Goal: Communication & Community: Answer question/provide support

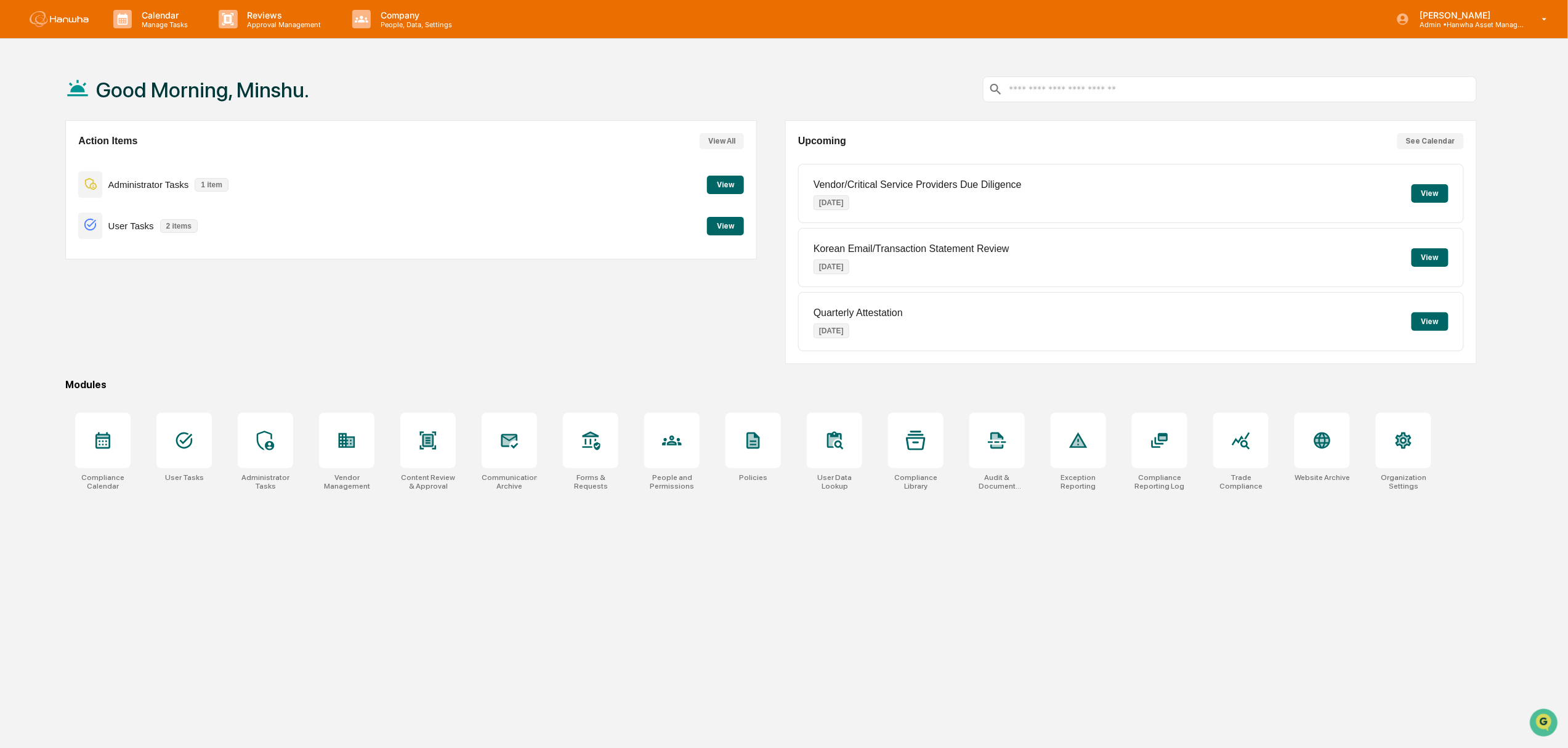
click at [663, 336] on div "Action Items View All Administrator Tasks 1 item View User Tasks 2 items View" at bounding box center [411, 242] width 692 height 244
click at [1423, 324] on button "View" at bounding box center [1430, 321] width 37 height 18
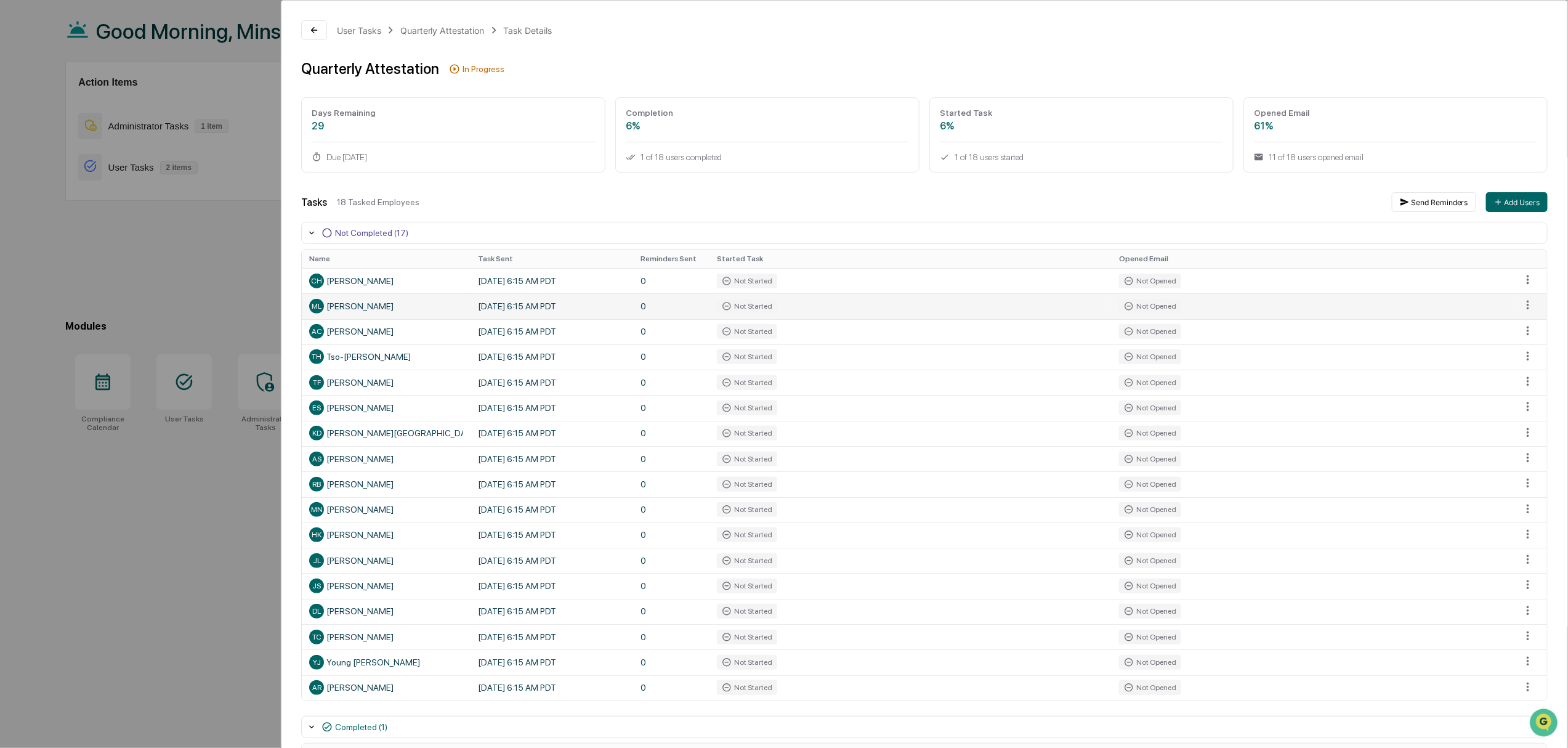
click at [353, 314] on div "ML Minshu Liu" at bounding box center [386, 306] width 154 height 14
click at [1517, 307] on html "Calendar Manage Tasks Reviews Approval Management Company People, Data, Setting…" at bounding box center [784, 315] width 1568 height 748
click at [84, 218] on html "Calendar Manage Tasks Reviews Approval Management Company People, Data, Setting…" at bounding box center [788, 315] width 1577 height 748
click at [58, 290] on div "User Tasks Quarterly Attestation Task Details Quarterly Attestation In Progress…" at bounding box center [784, 374] width 1568 height 748
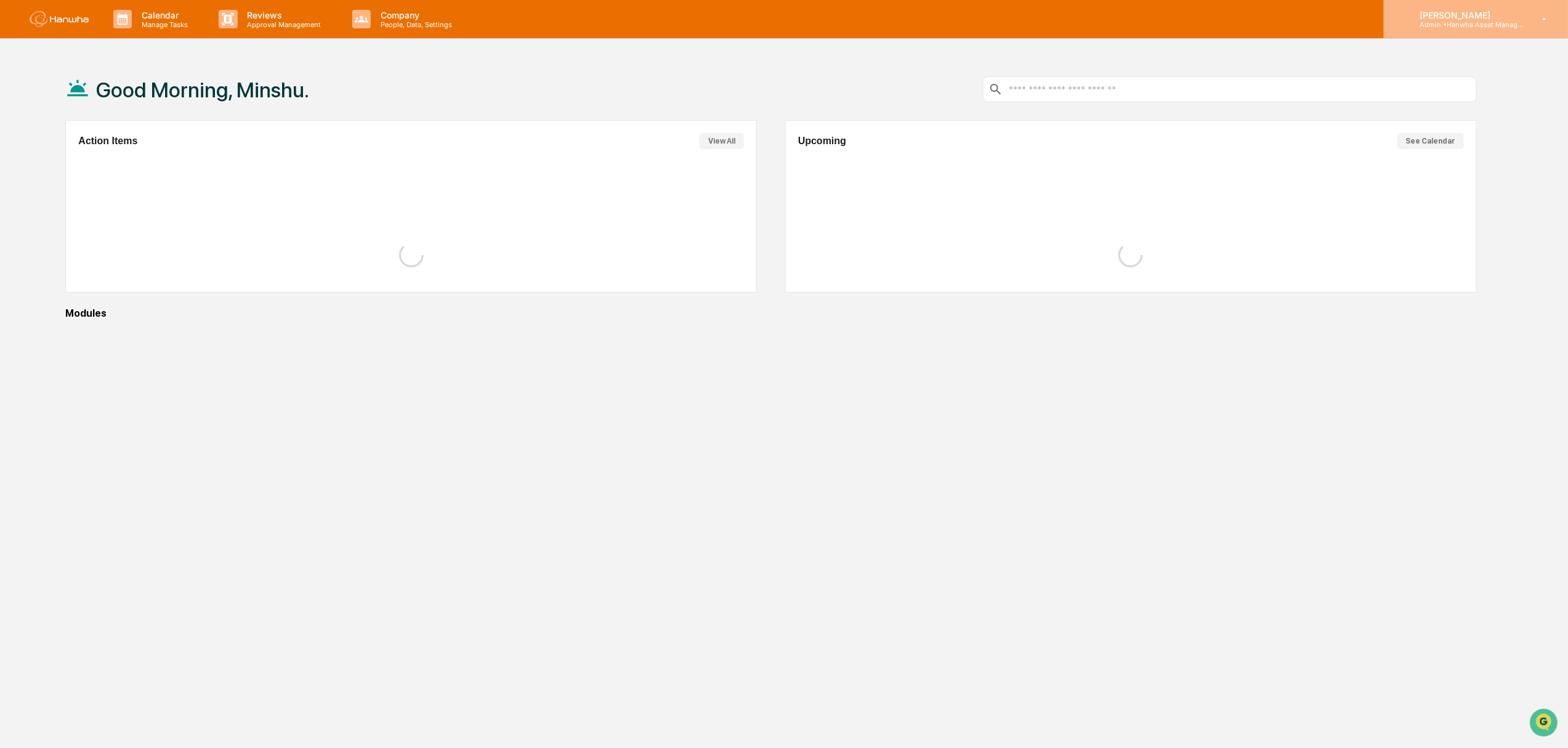
click at [1509, 20] on p "Admin • Hanwha Asset Management (USA) Ltd." at bounding box center [1467, 24] width 115 height 9
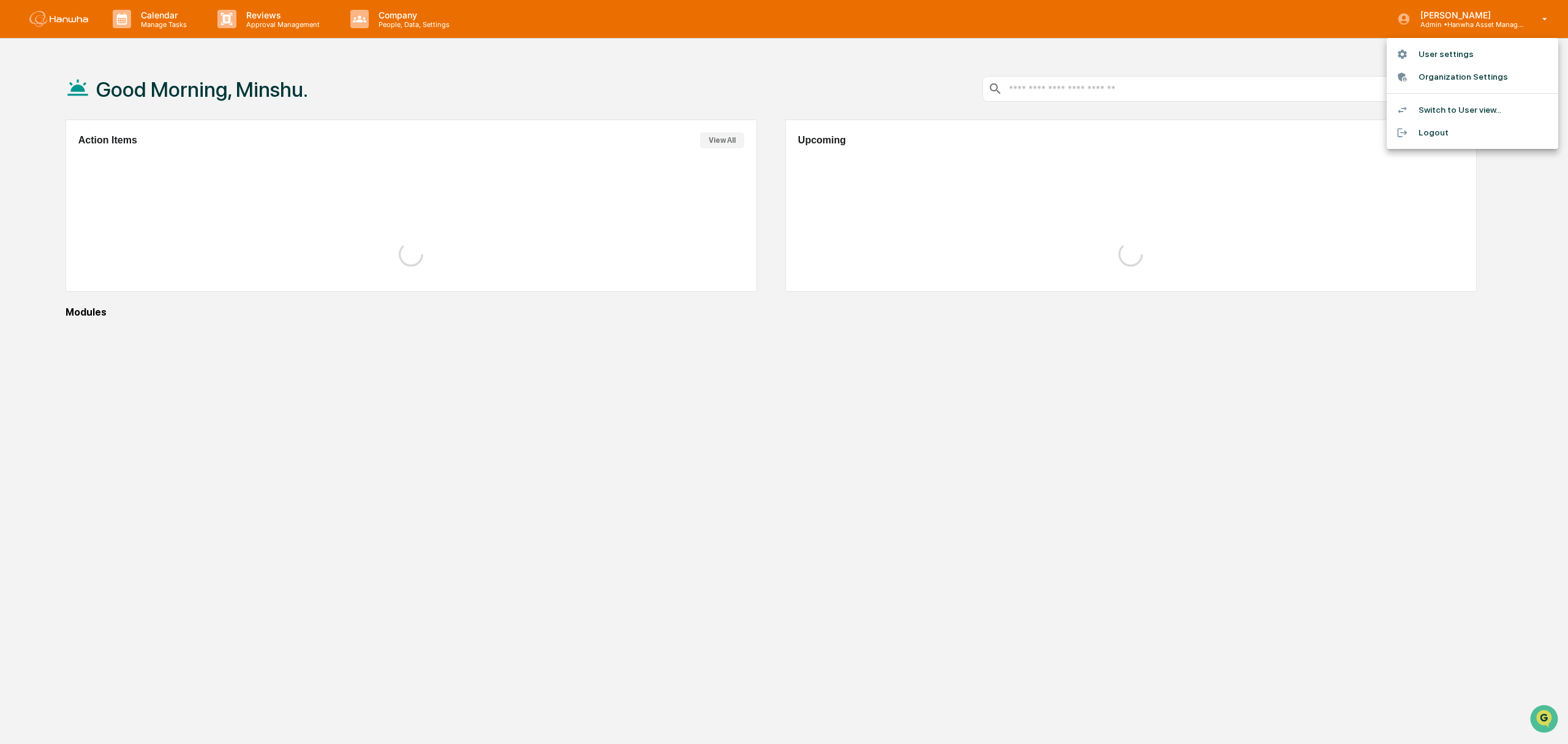
click at [1446, 111] on li "Switch to User view..." at bounding box center [1472, 110] width 172 height 22
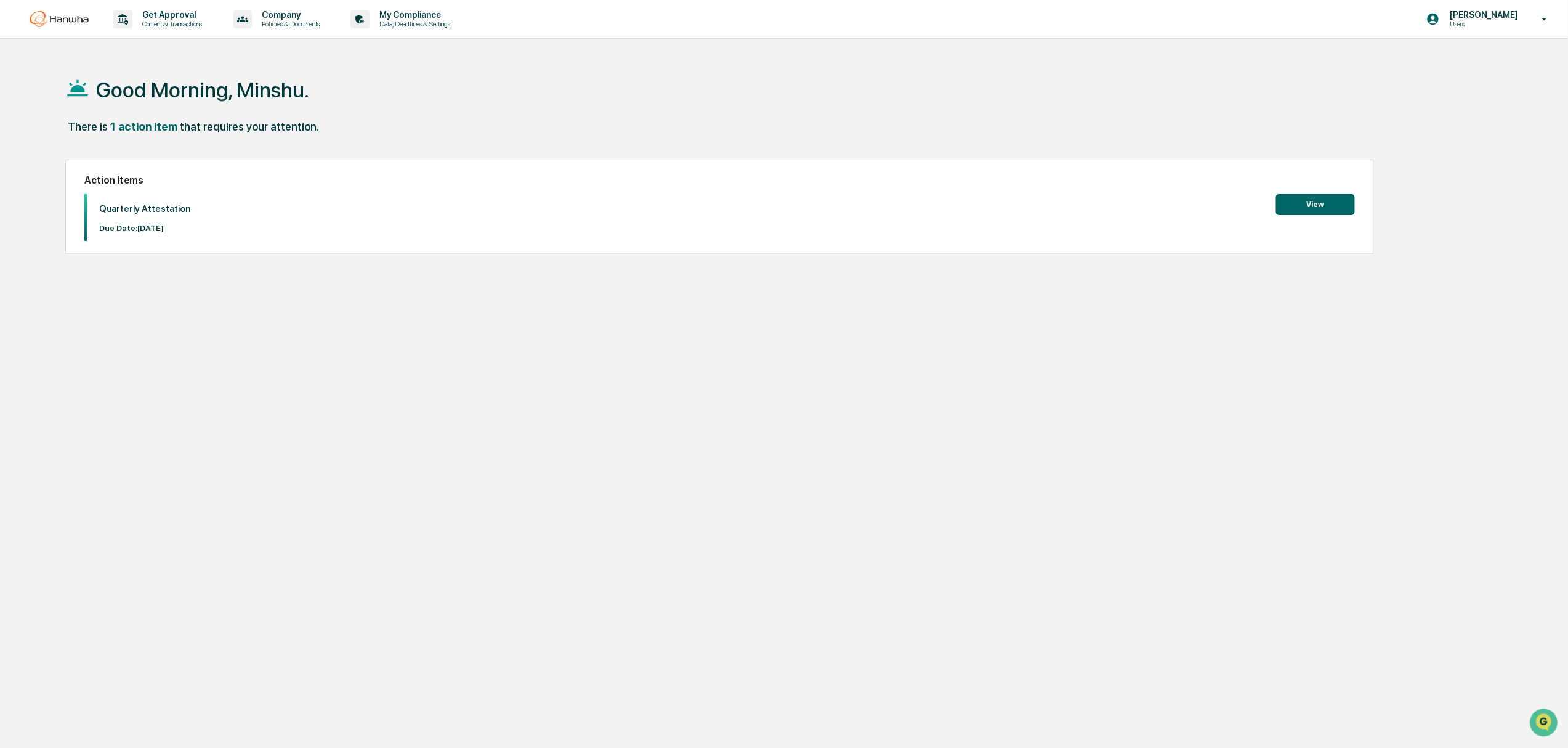
click at [1326, 205] on button "View" at bounding box center [1316, 205] width 79 height 21
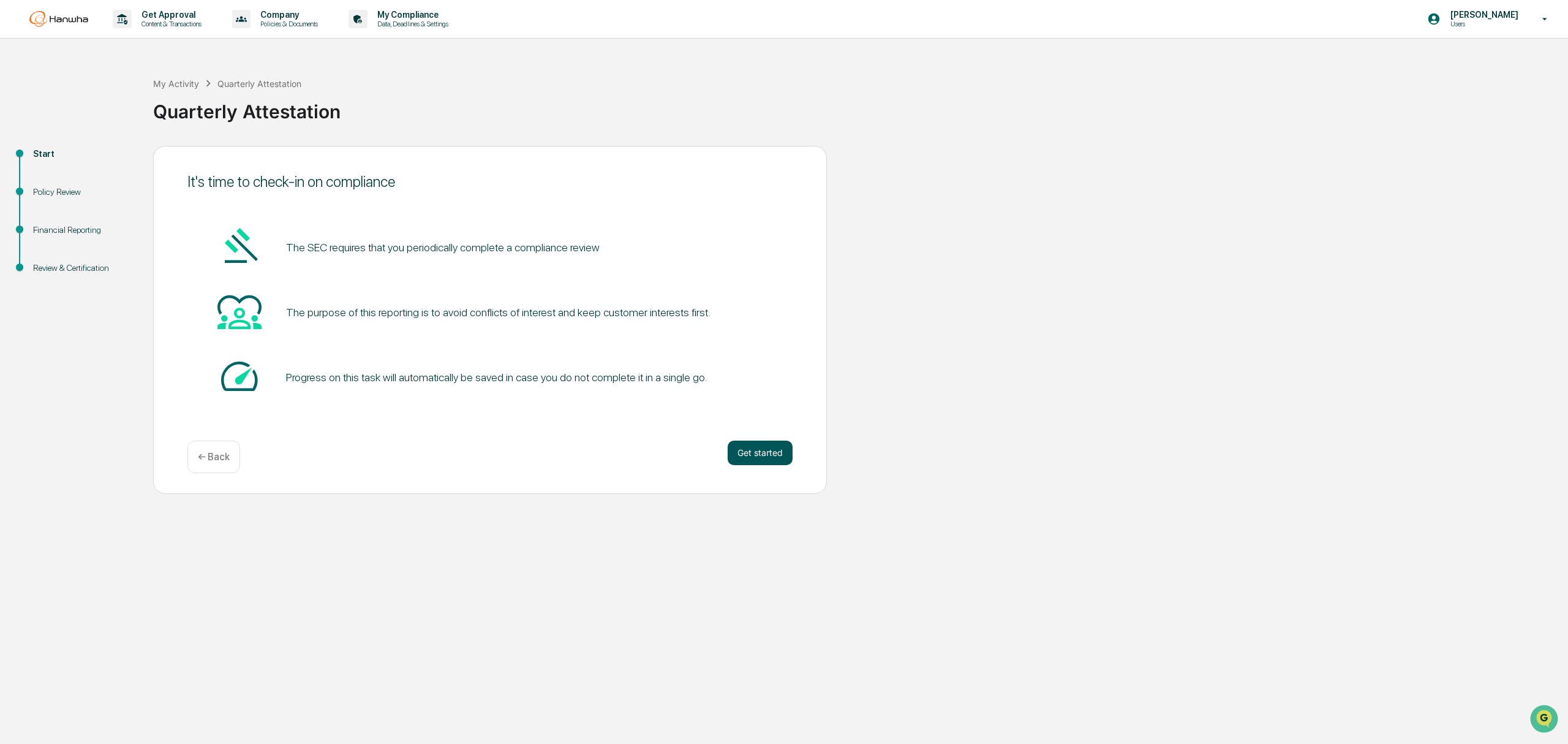
click at [772, 453] on button "Get started" at bounding box center [760, 453] width 65 height 25
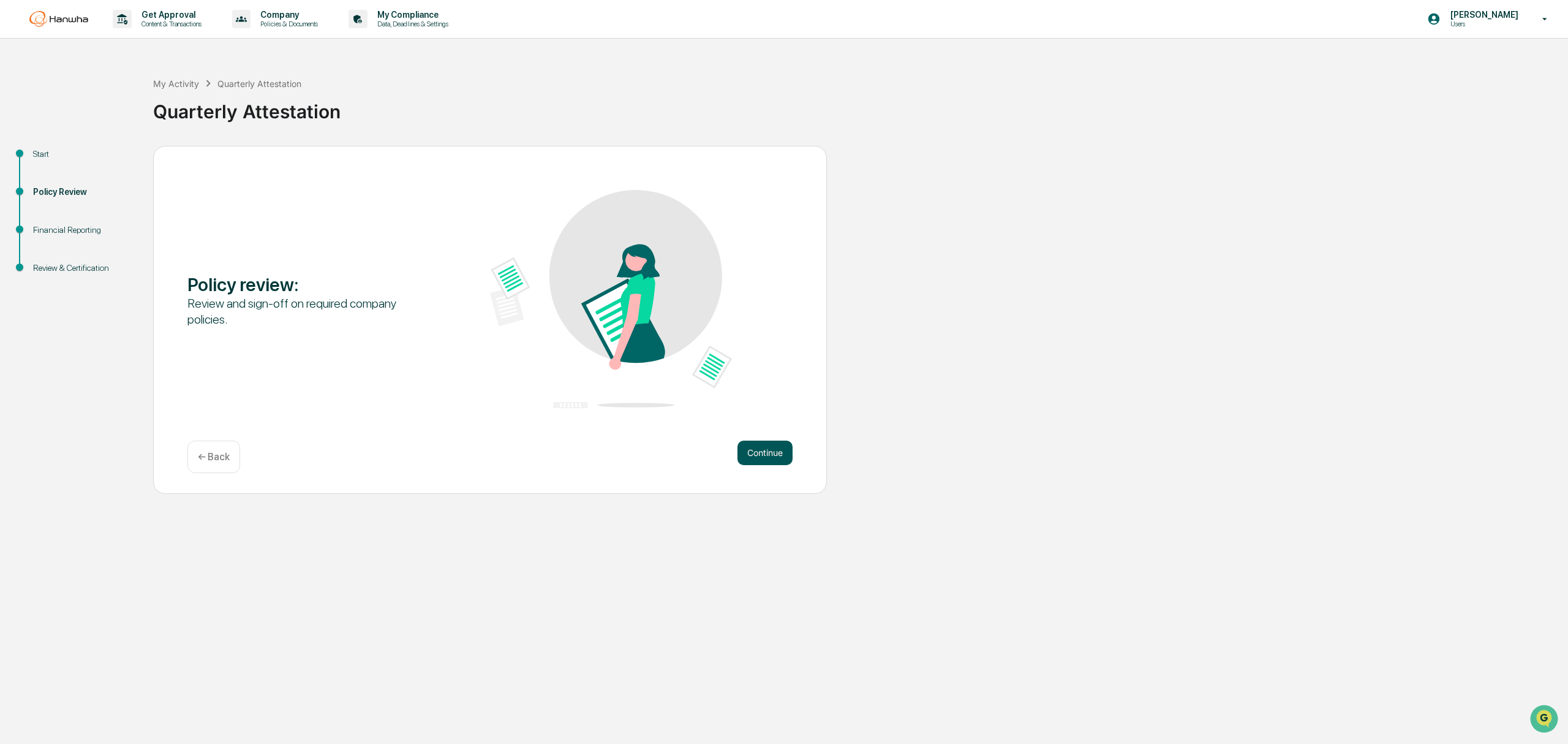
click at [773, 449] on button "Continue" at bounding box center [764, 453] width 55 height 25
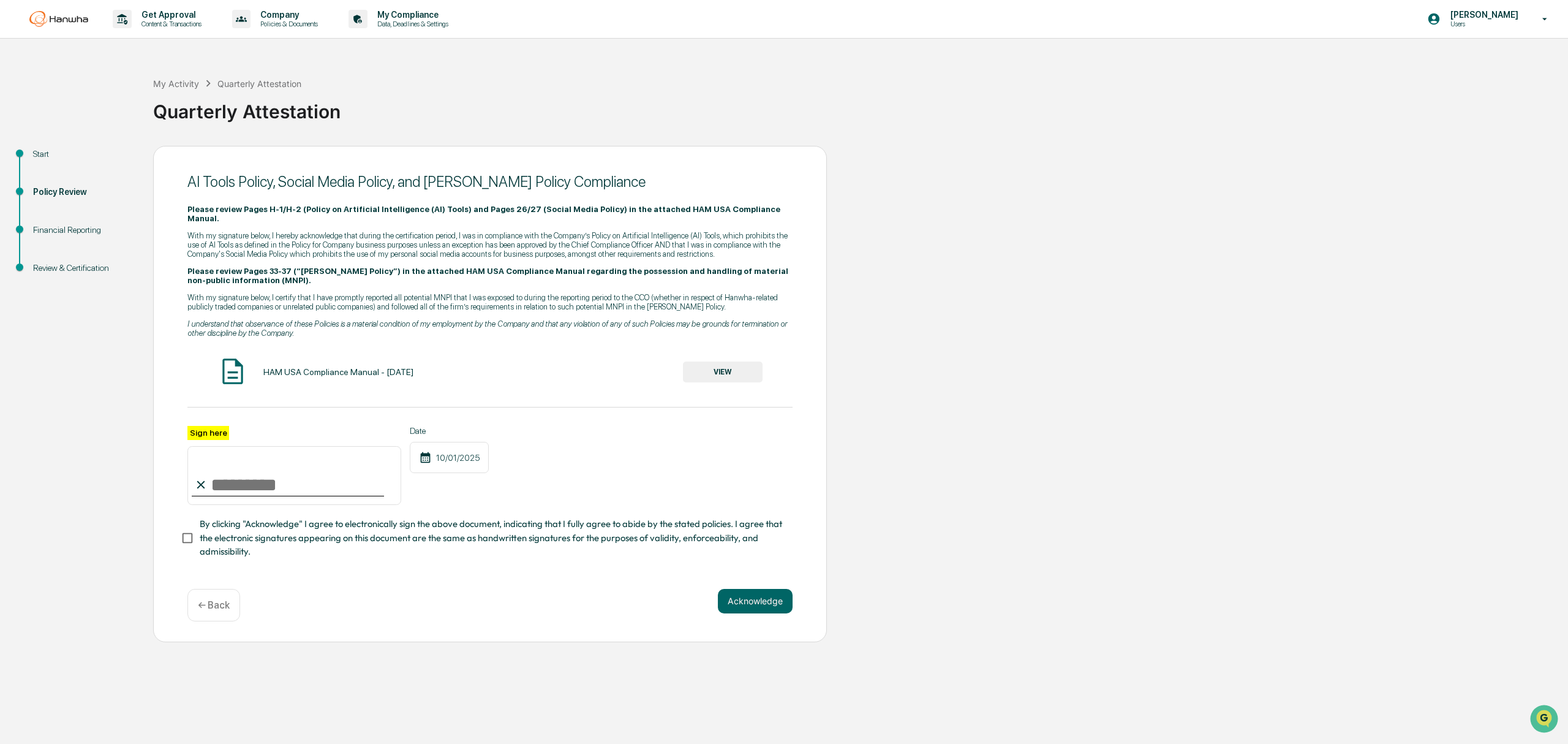
drag, startPoint x: 1416, startPoint y: 6, endPoint x: 1120, endPoint y: 343, distance: 448.5
click at [1120, 343] on div "Start Policy Review Financial Reporting Review & Certification AI Tools Policy,…" at bounding box center [784, 394] width 1556 height 497
click at [57, 233] on div "Financial Reporting" at bounding box center [83, 230] width 101 height 13
click at [73, 192] on div "Policy Review" at bounding box center [83, 192] width 101 height 13
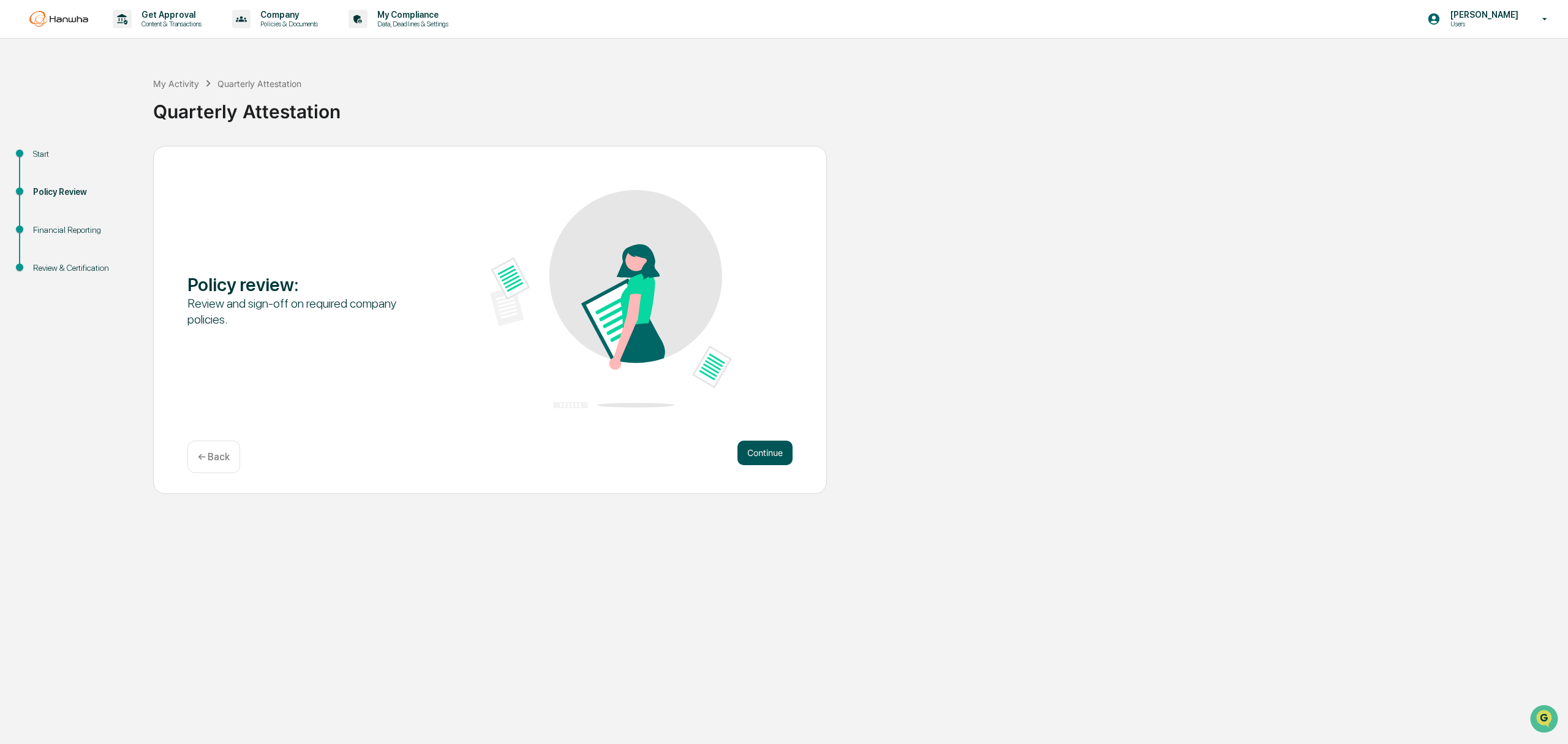
click at [768, 451] on button "Continue" at bounding box center [764, 453] width 55 height 25
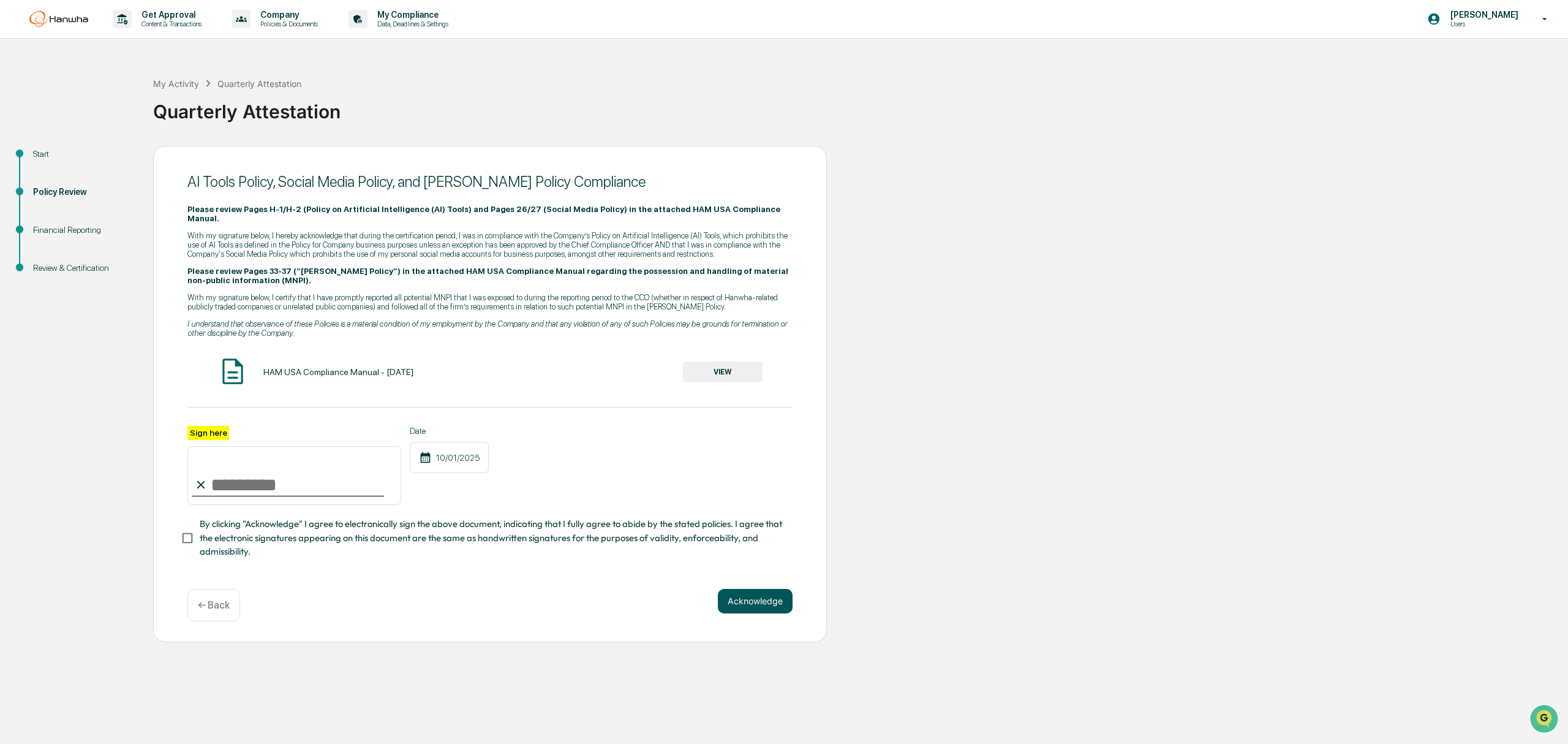
click at [764, 589] on button "Acknowledge" at bounding box center [756, 601] width 75 height 25
click at [391, 582] on div "AI Tools Policy, Social Media Policy, and Insider Trading Policy Compliance Ple…" at bounding box center [490, 402] width 673 height 511
click at [67, 268] on div "Review & Certification" at bounding box center [83, 268] width 101 height 13
click at [73, 234] on div "Financial Reporting" at bounding box center [83, 230] width 101 height 13
click at [64, 189] on div "Policy Review" at bounding box center [83, 192] width 101 height 13
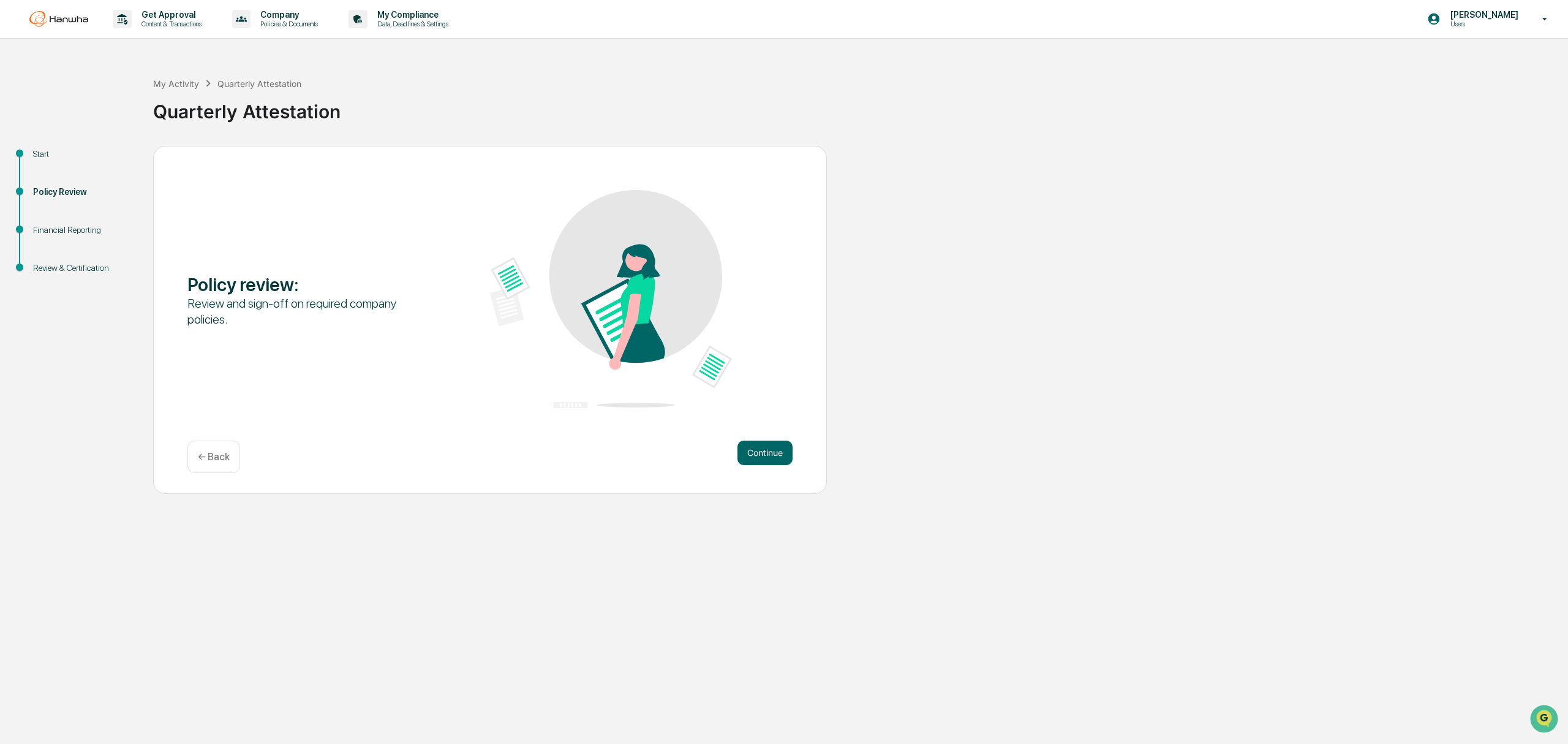
click at [33, 160] on div "Start" at bounding box center [83, 154] width 101 height 13
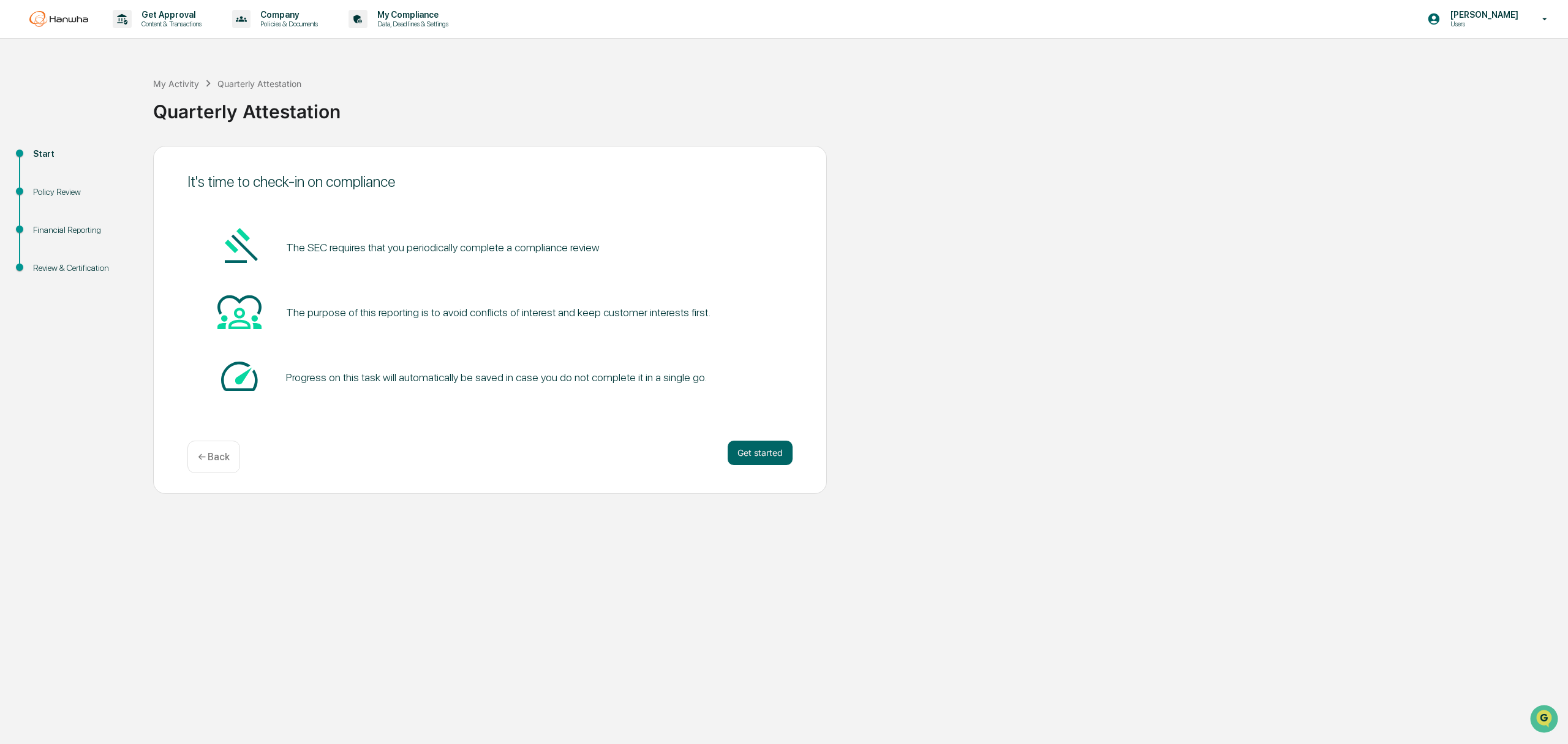
click at [59, 188] on div "Policy Review" at bounding box center [83, 192] width 101 height 13
click at [47, 188] on div "Policy Review" at bounding box center [83, 192] width 101 height 13
click at [740, 452] on button "Get started" at bounding box center [760, 453] width 65 height 25
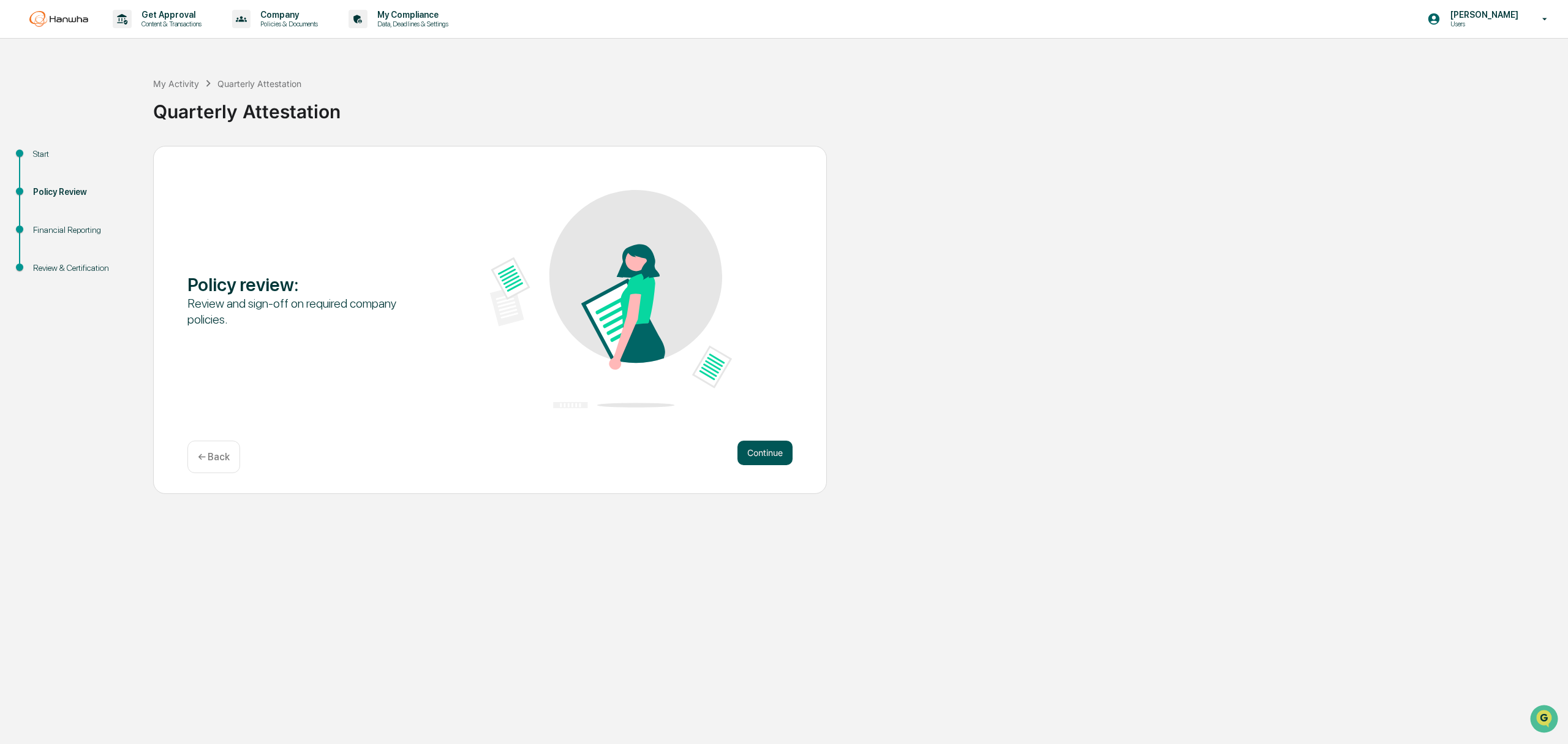
click at [767, 449] on button "Continue" at bounding box center [764, 453] width 55 height 25
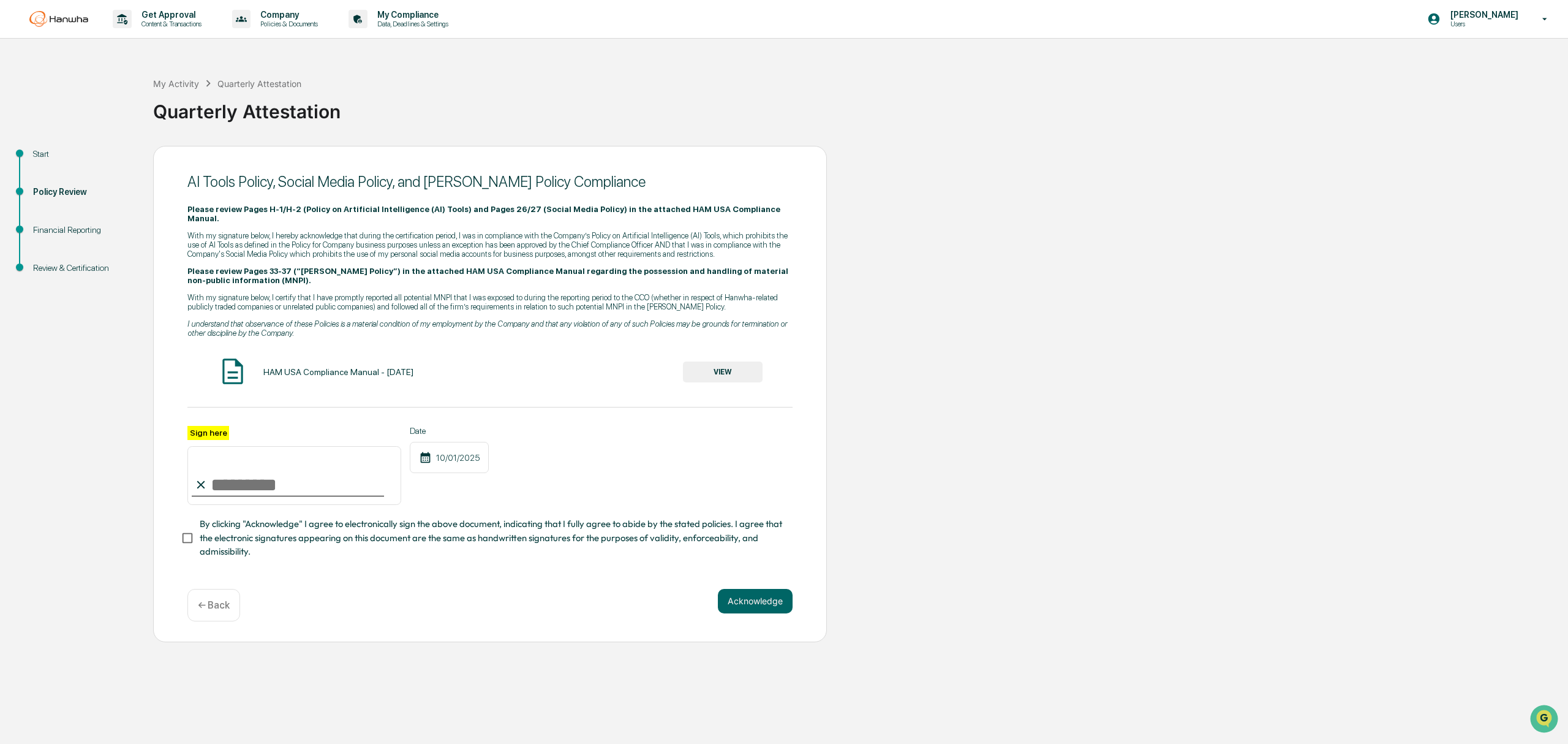
click at [243, 472] on input "Sign here" at bounding box center [294, 476] width 214 height 59
type input "**********"
click at [738, 362] on button "VIEW" at bounding box center [723, 372] width 80 height 21
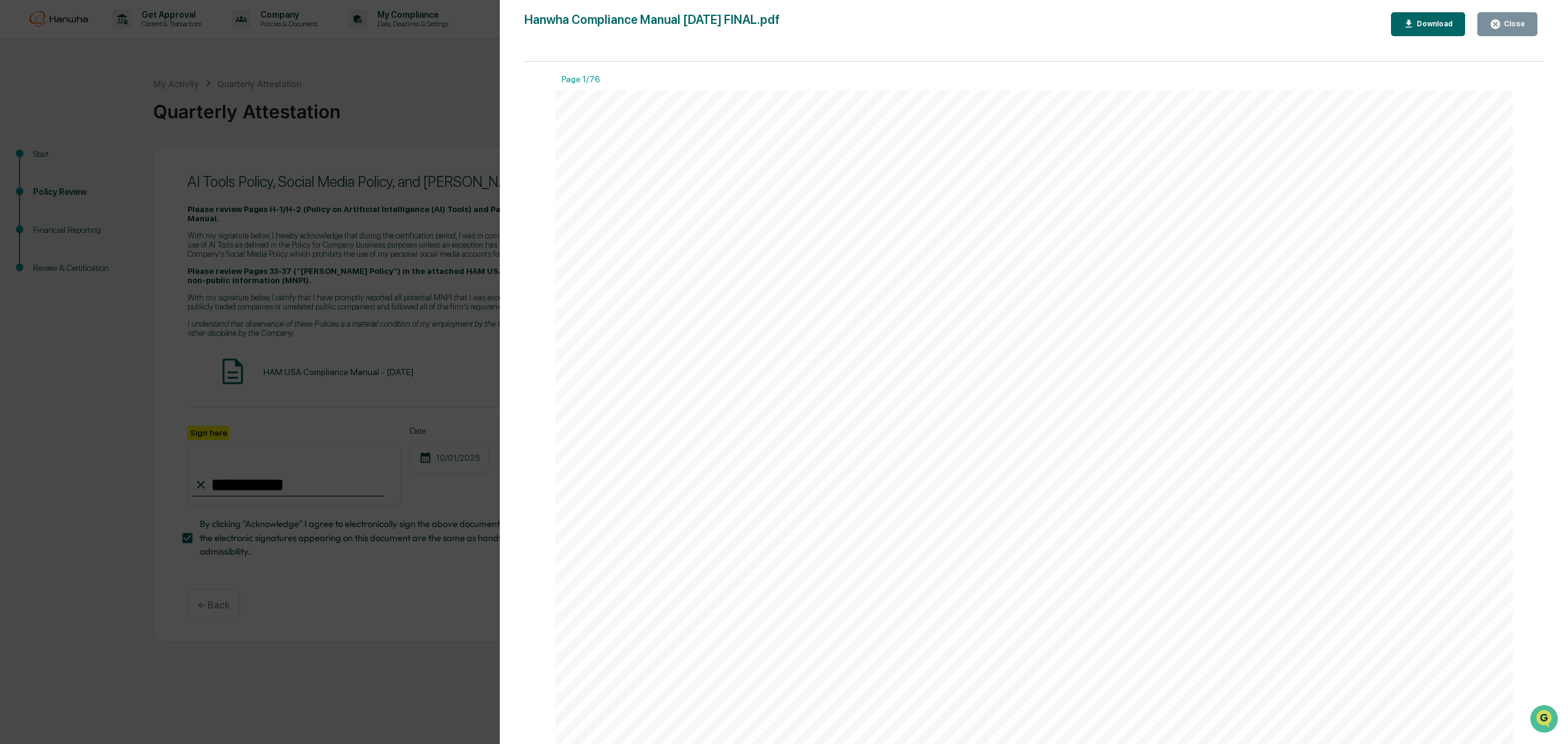
click at [398, 602] on div "Version History 03/25/2025, 09:40 PM Minshu Liu 03/25/2025, 01:07 PM Stephanie …" at bounding box center [784, 372] width 1568 height 744
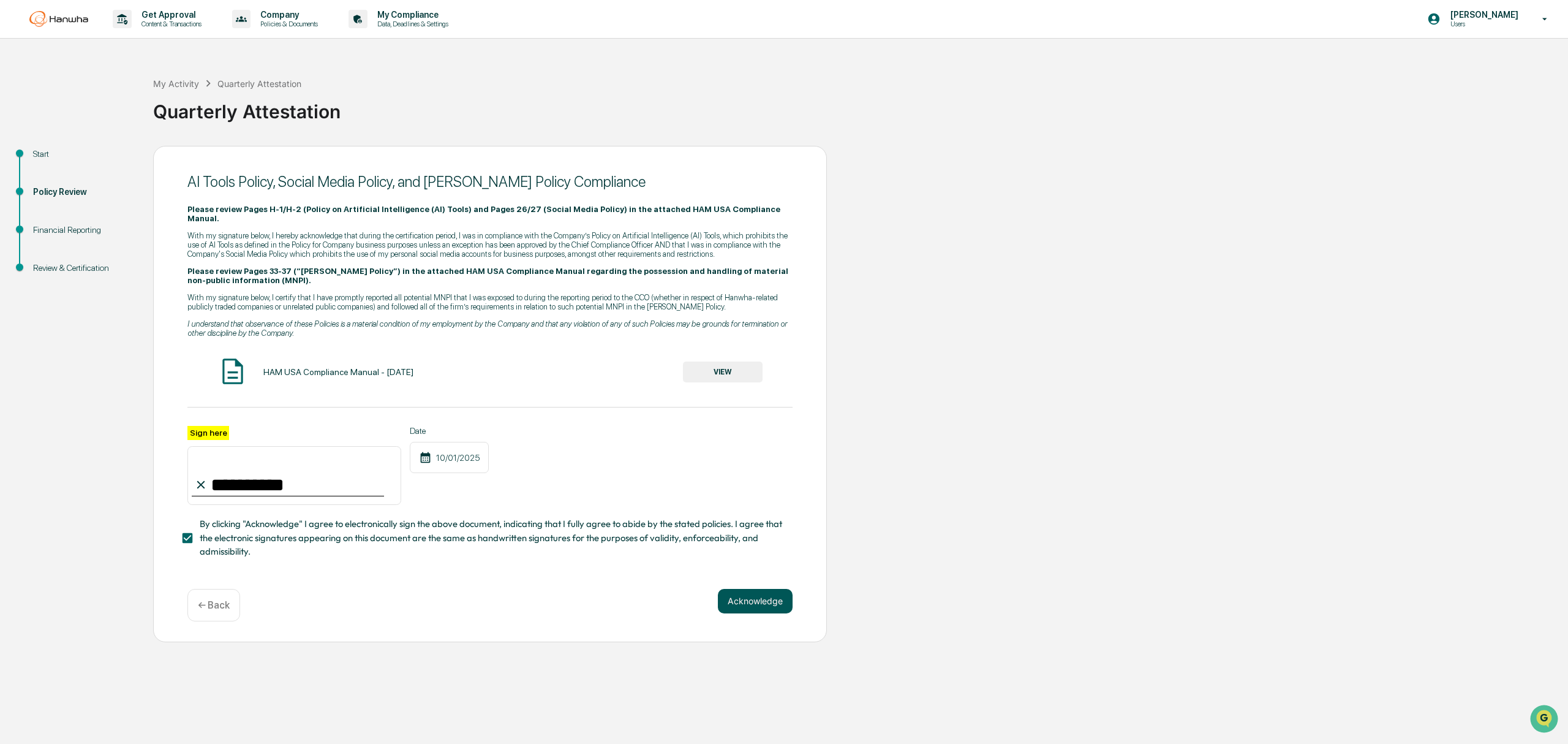
click at [769, 592] on button "Acknowledge" at bounding box center [756, 601] width 75 height 25
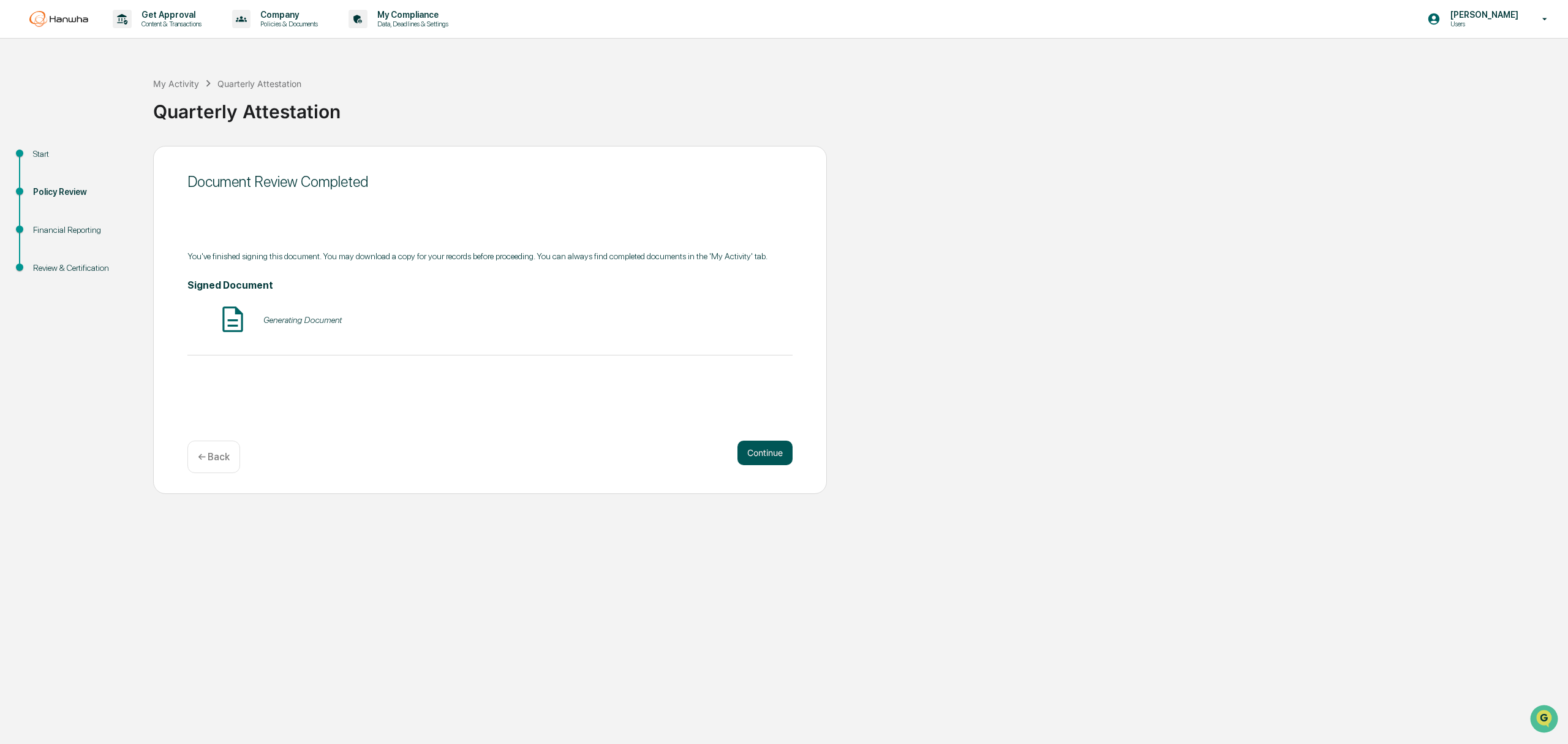
click at [780, 446] on button "Continue" at bounding box center [764, 453] width 55 height 25
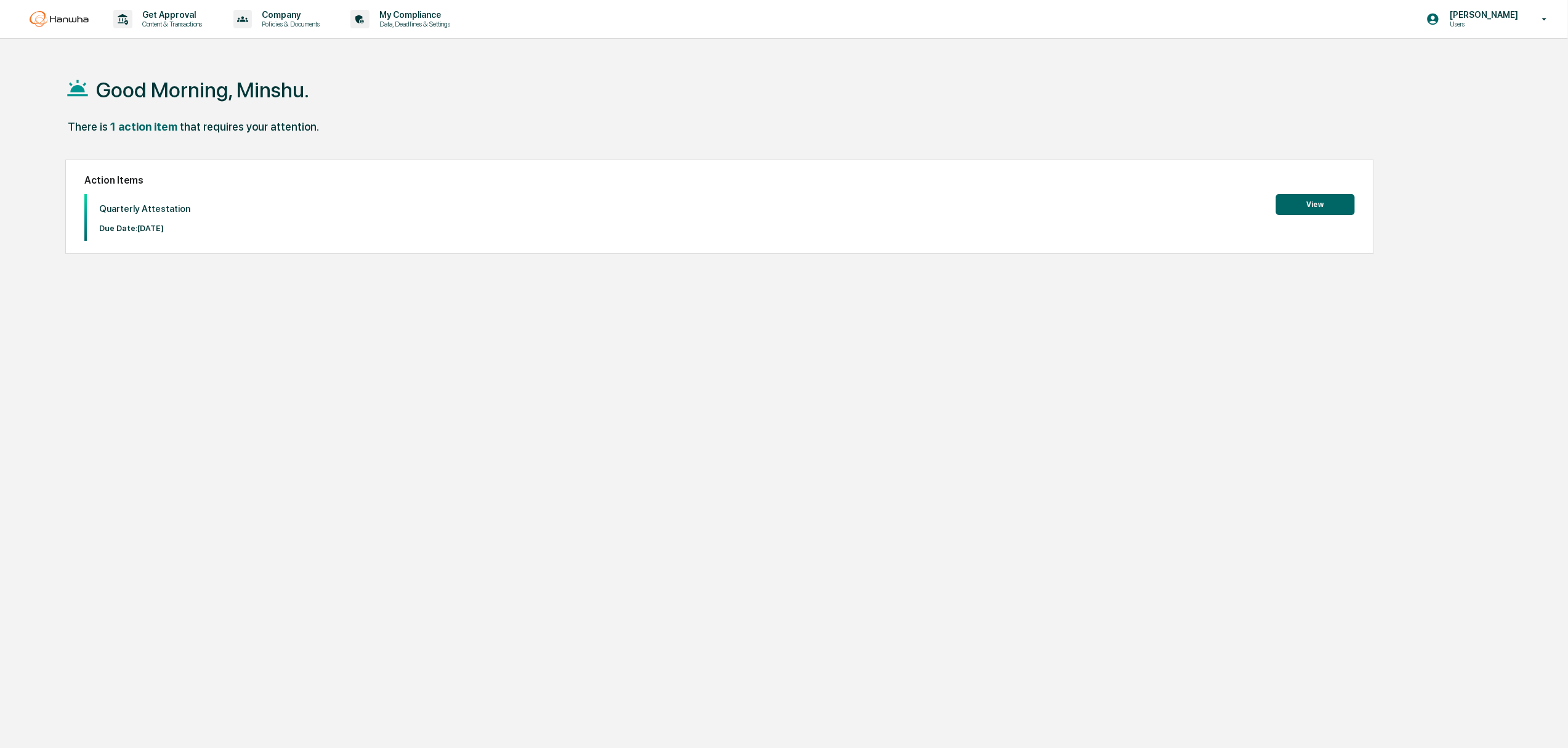
drag, startPoint x: 1523, startPoint y: 7, endPoint x: 1512, endPoint y: 18, distance: 15.6
click at [1523, 8] on div "Minshu Liu Users" at bounding box center [1492, 19] width 154 height 39
drag, startPoint x: 1452, startPoint y: 86, endPoint x: 1462, endPoint y: 57, distance: 30.7
click at [1462, 57] on ul "Switch to Admin view... Logout" at bounding box center [1481, 70] width 173 height 63
click at [1462, 57] on li "Switch to Admin view..." at bounding box center [1481, 63] width 173 height 22
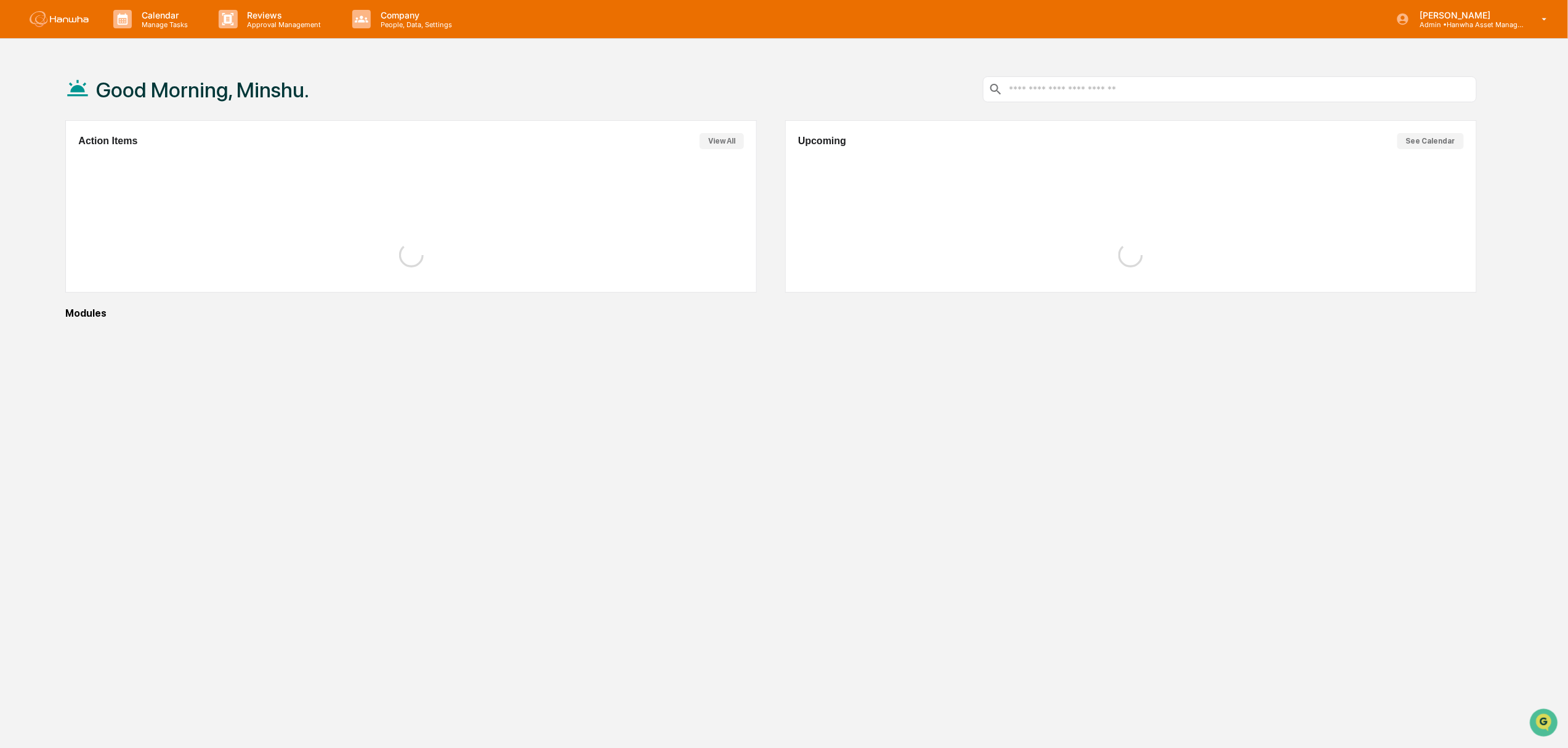
drag, startPoint x: 1144, startPoint y: 89, endPoint x: 1159, endPoint y: 99, distance: 18.0
click at [1144, 89] on input "text" at bounding box center [1240, 89] width 463 height 12
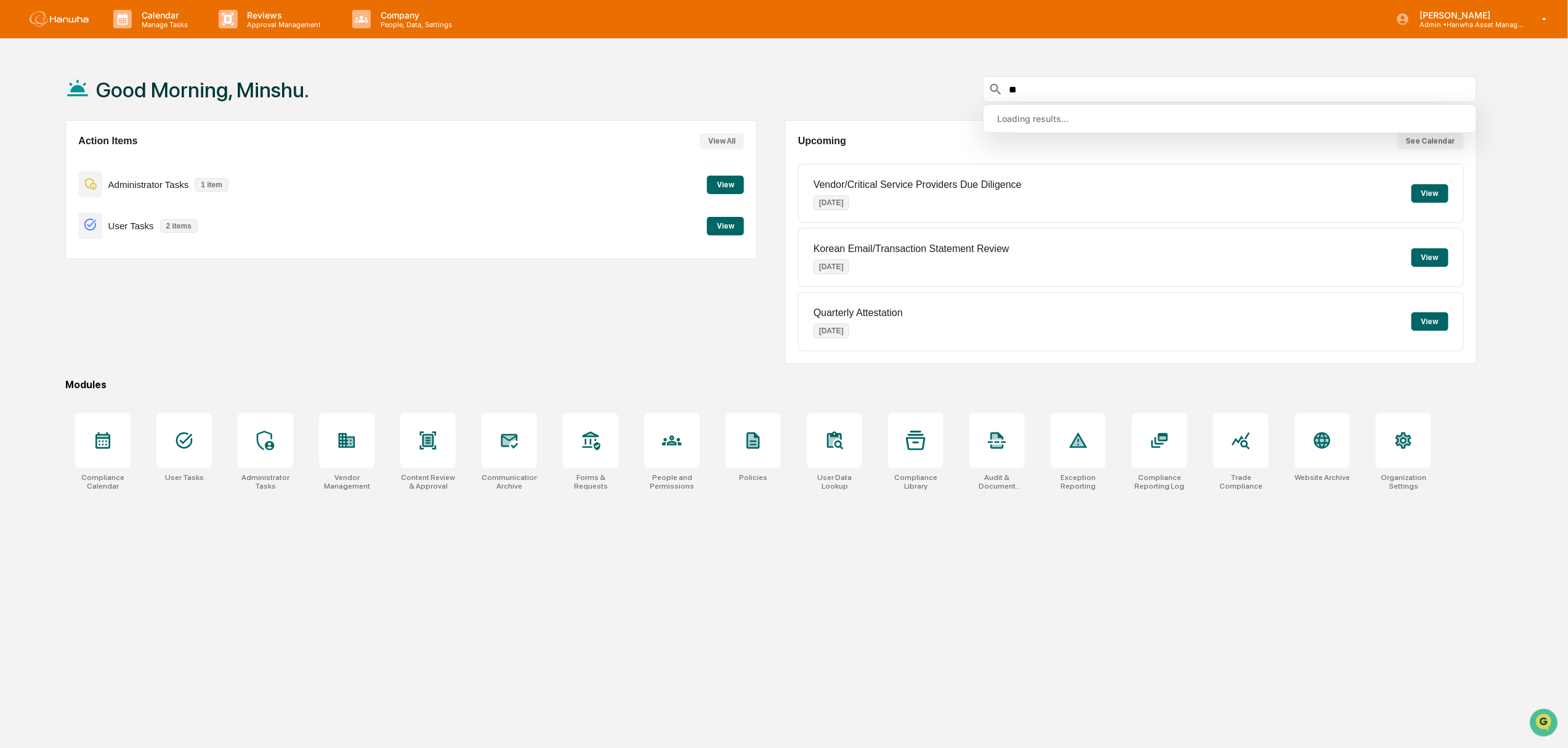
type input "*"
click at [985, 572] on div "Good Morning, Minshu. Action Items View All Administrator Tasks 1 item View Use…" at bounding box center [770, 433] width 1448 height 748
click at [583, 449] on icon at bounding box center [591, 441] width 18 height 19
click at [612, 458] on div at bounding box center [591, 440] width 55 height 55
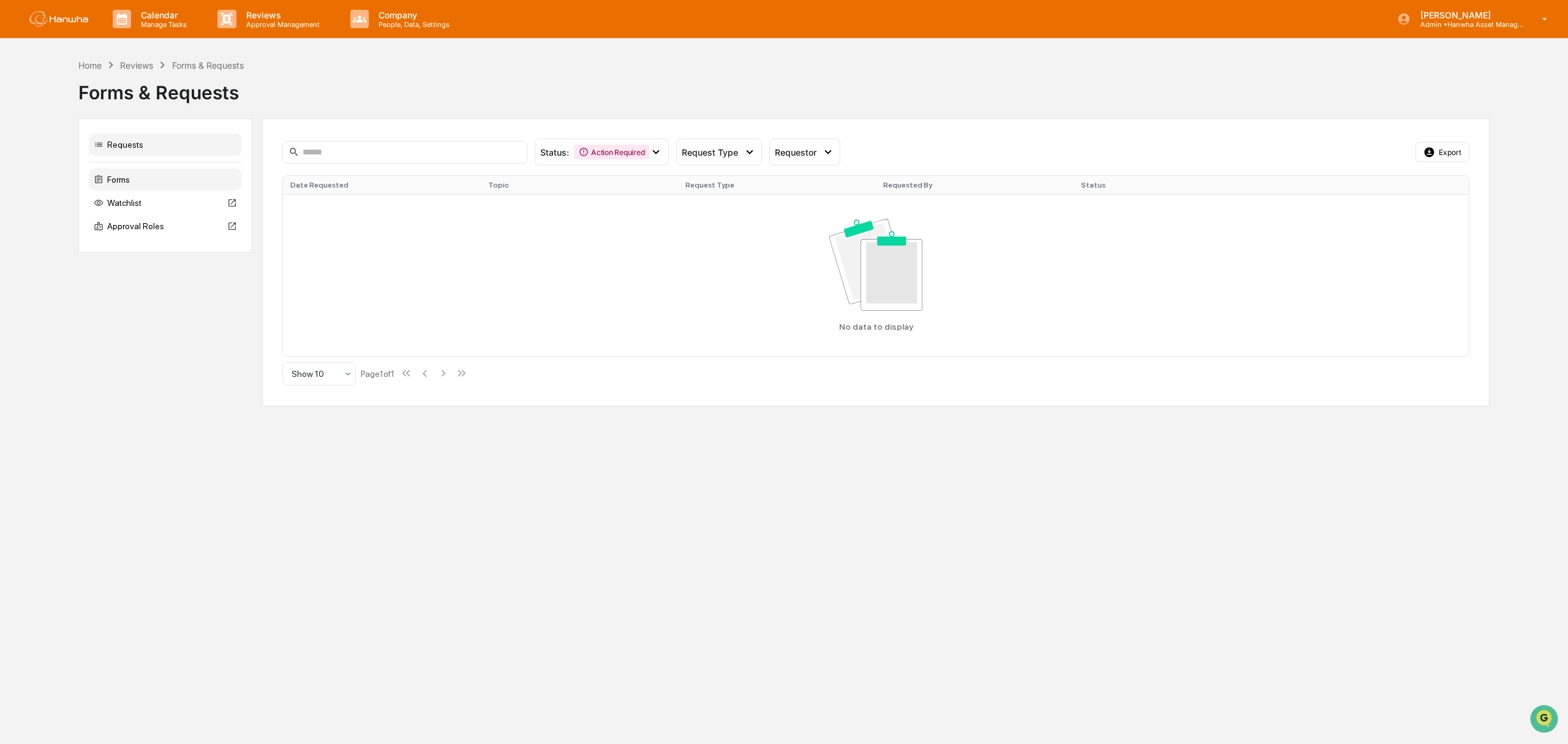
click at [120, 175] on div "Forms" at bounding box center [165, 180] width 153 height 22
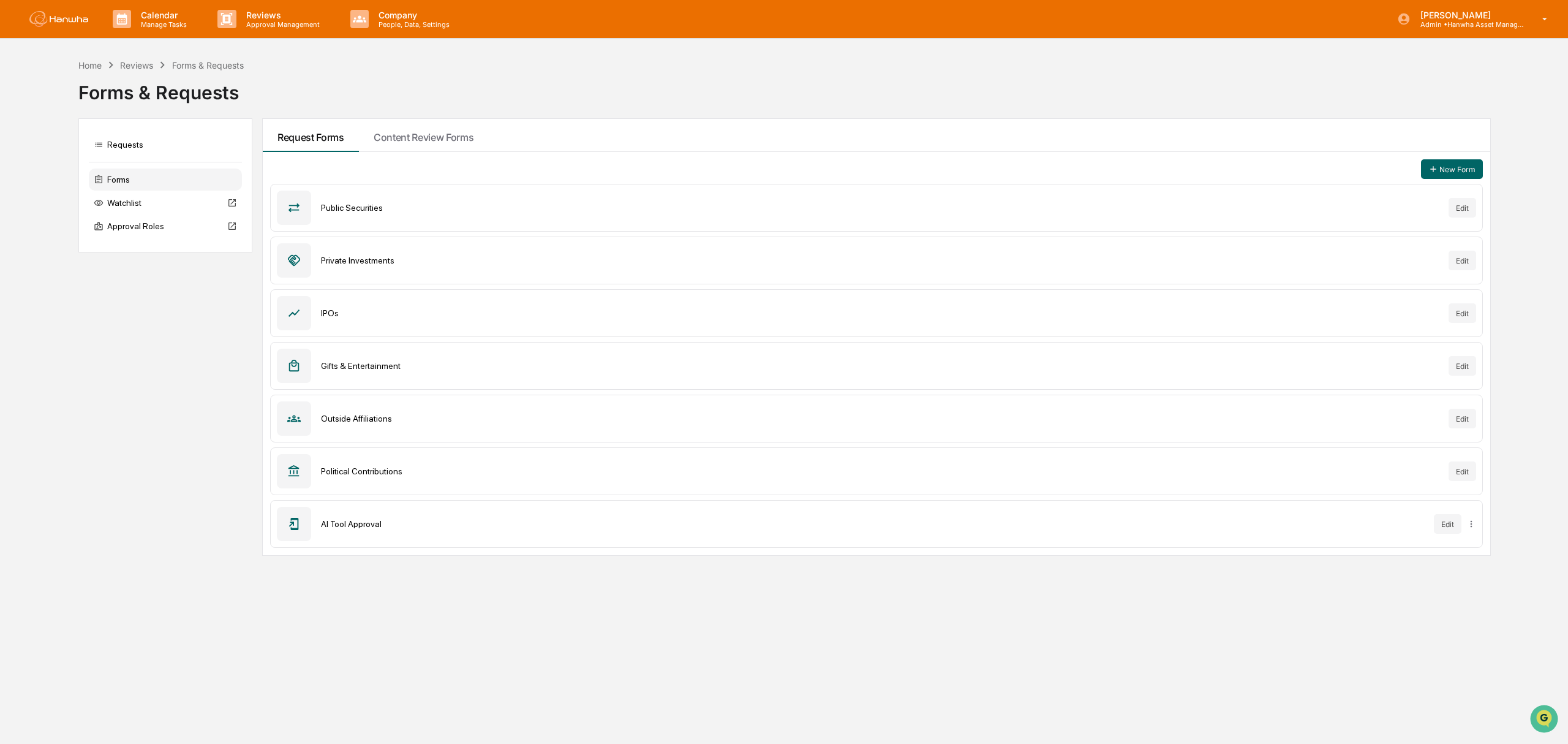
click at [356, 527] on div "AI Tool Approval" at bounding box center [872, 524] width 1104 height 10
click at [1293, 532] on div "AI Tool Approval Edit" at bounding box center [877, 524] width 1213 height 48
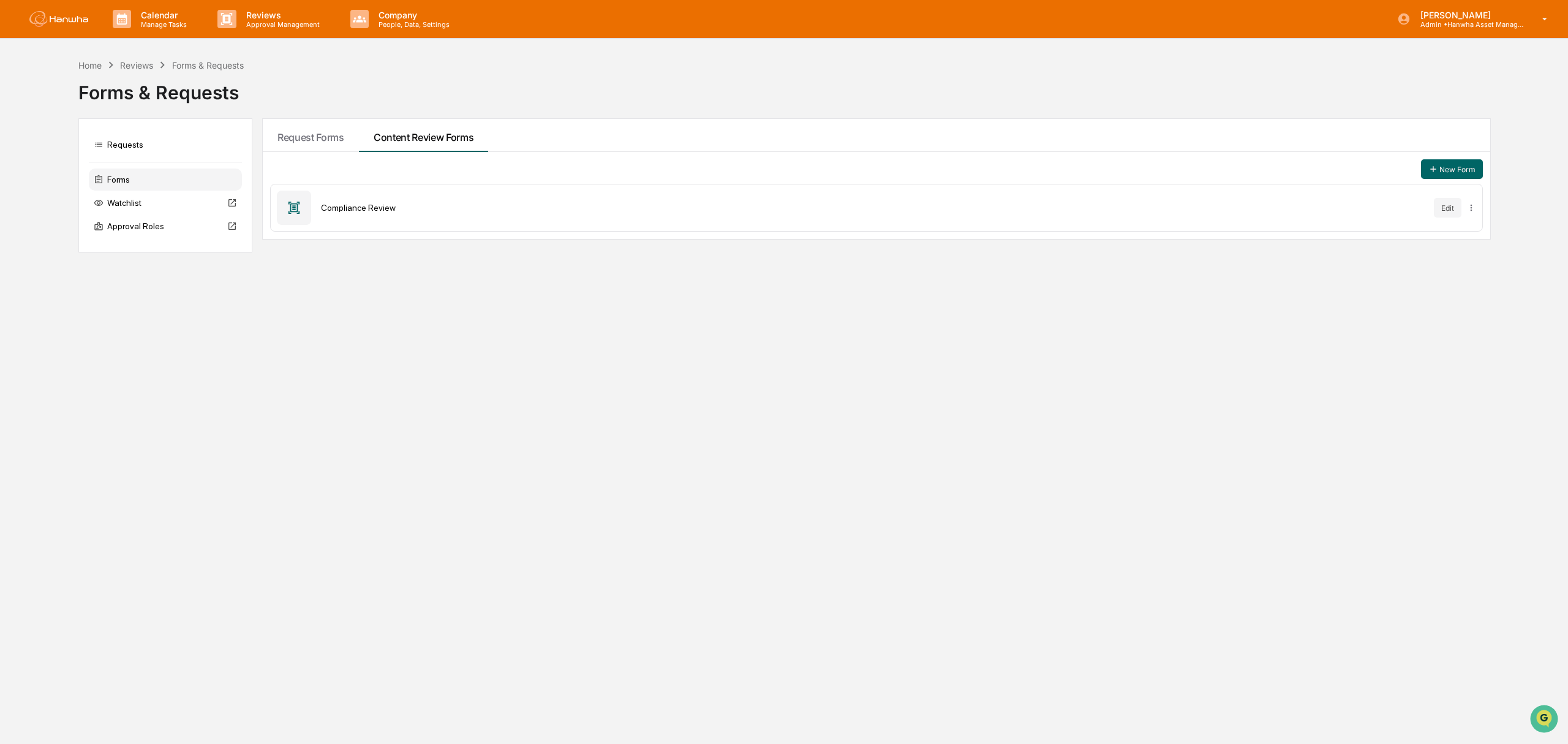
click at [141, 204] on div "Watchlist" at bounding box center [165, 203] width 153 height 22
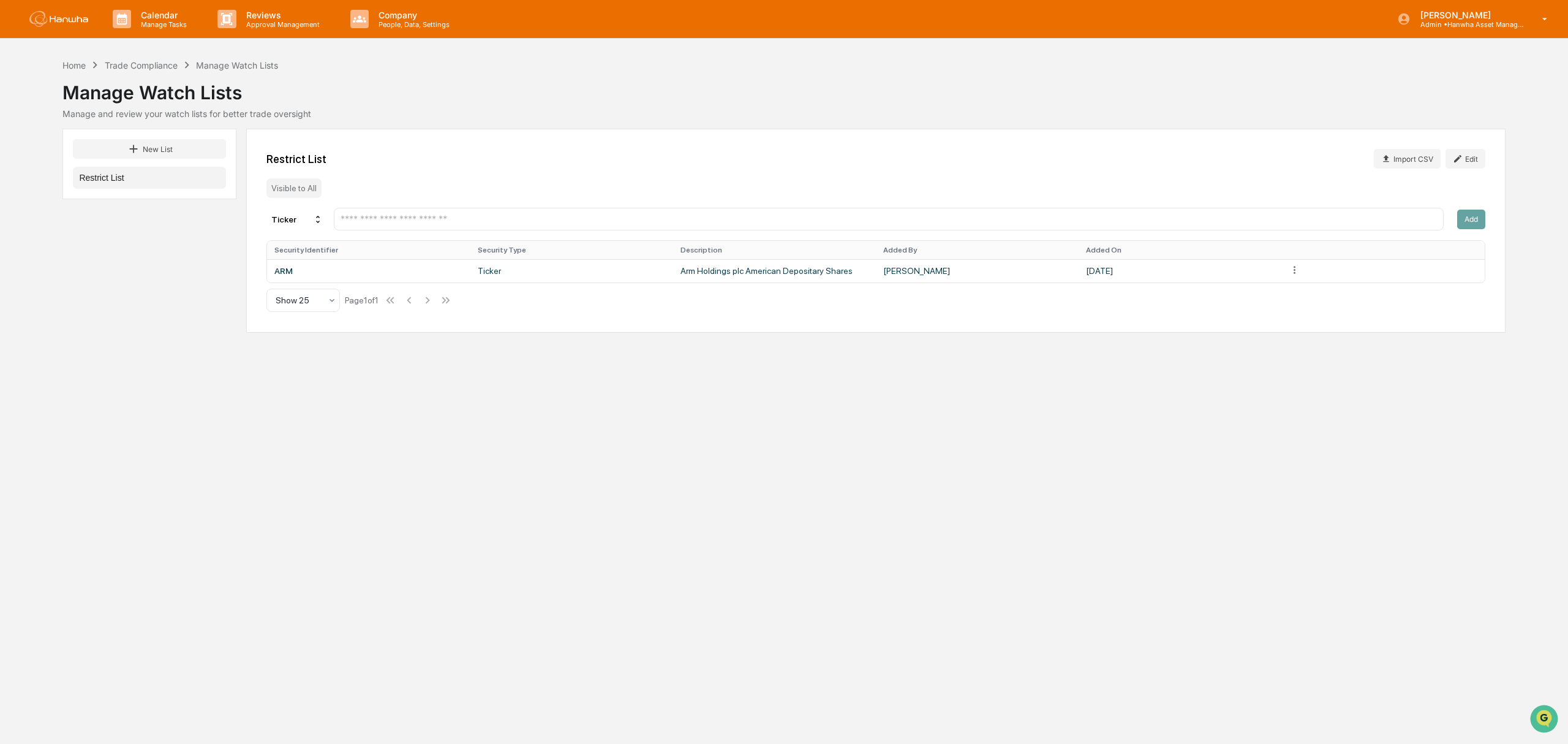
click at [472, 112] on div "Manage and review your watch lists for better trade oversight" at bounding box center [784, 113] width 1443 height 10
click at [291, 17] on p "Reviews" at bounding box center [281, 14] width 89 height 10
click at [384, 13] on div at bounding box center [784, 372] width 1568 height 744
click at [398, 20] on p "People, Data, Settings" at bounding box center [412, 24] width 87 height 9
click at [434, 175] on li "Compliance Reporting Log" at bounding box center [425, 179] width 172 height 23
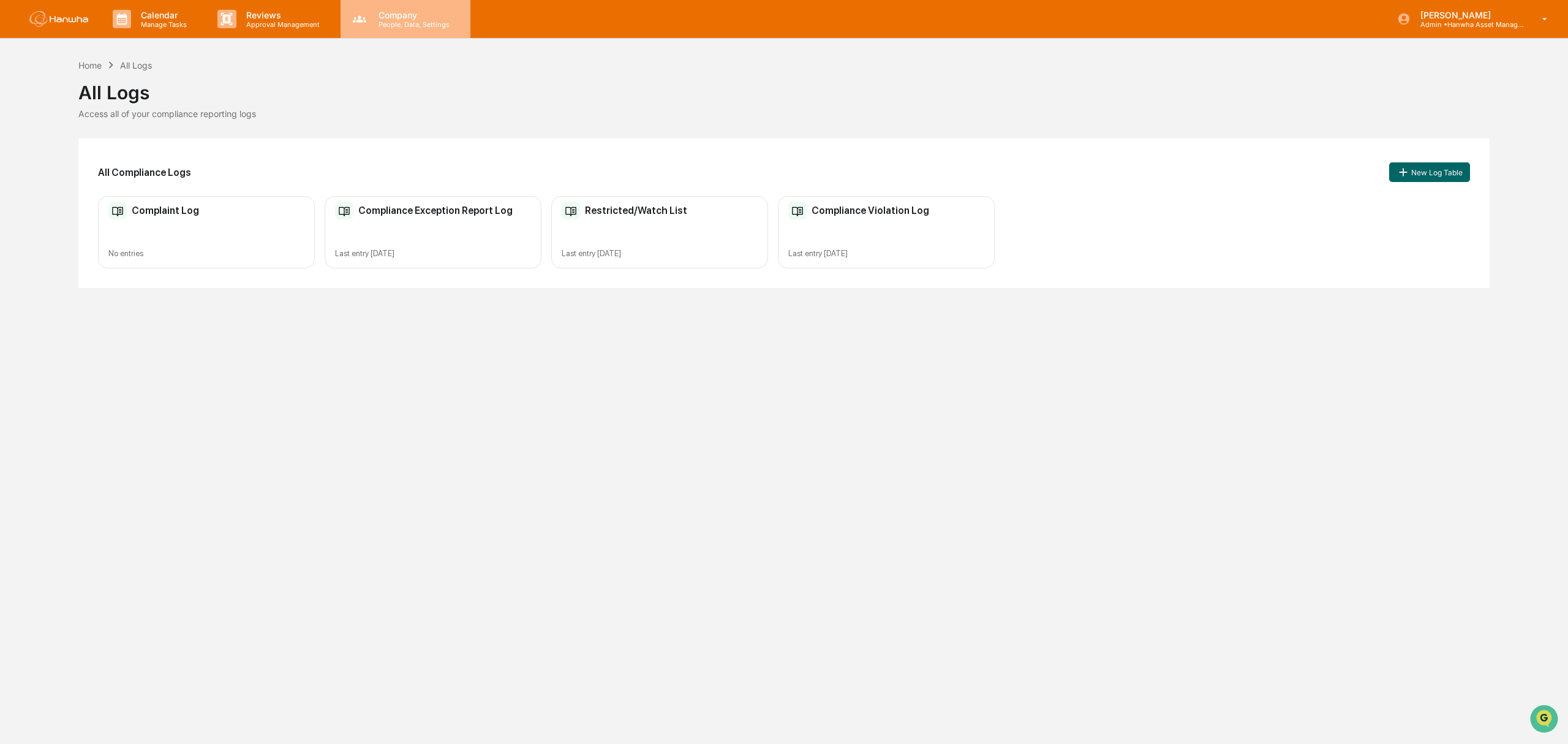
click at [421, 22] on p "People, Data, Settings" at bounding box center [412, 24] width 87 height 9
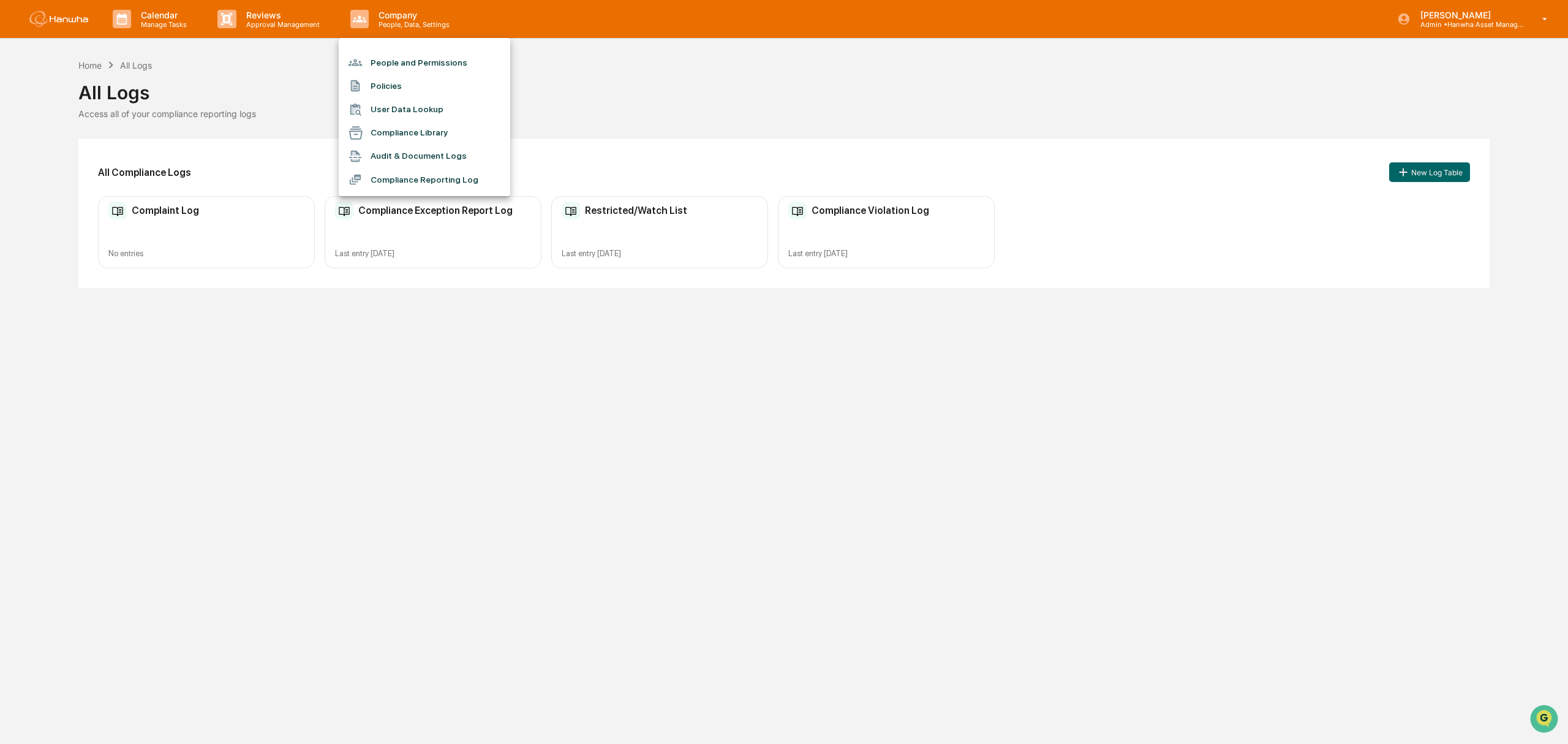
click at [424, 157] on li "Audit & Document Logs" at bounding box center [425, 156] width 172 height 23
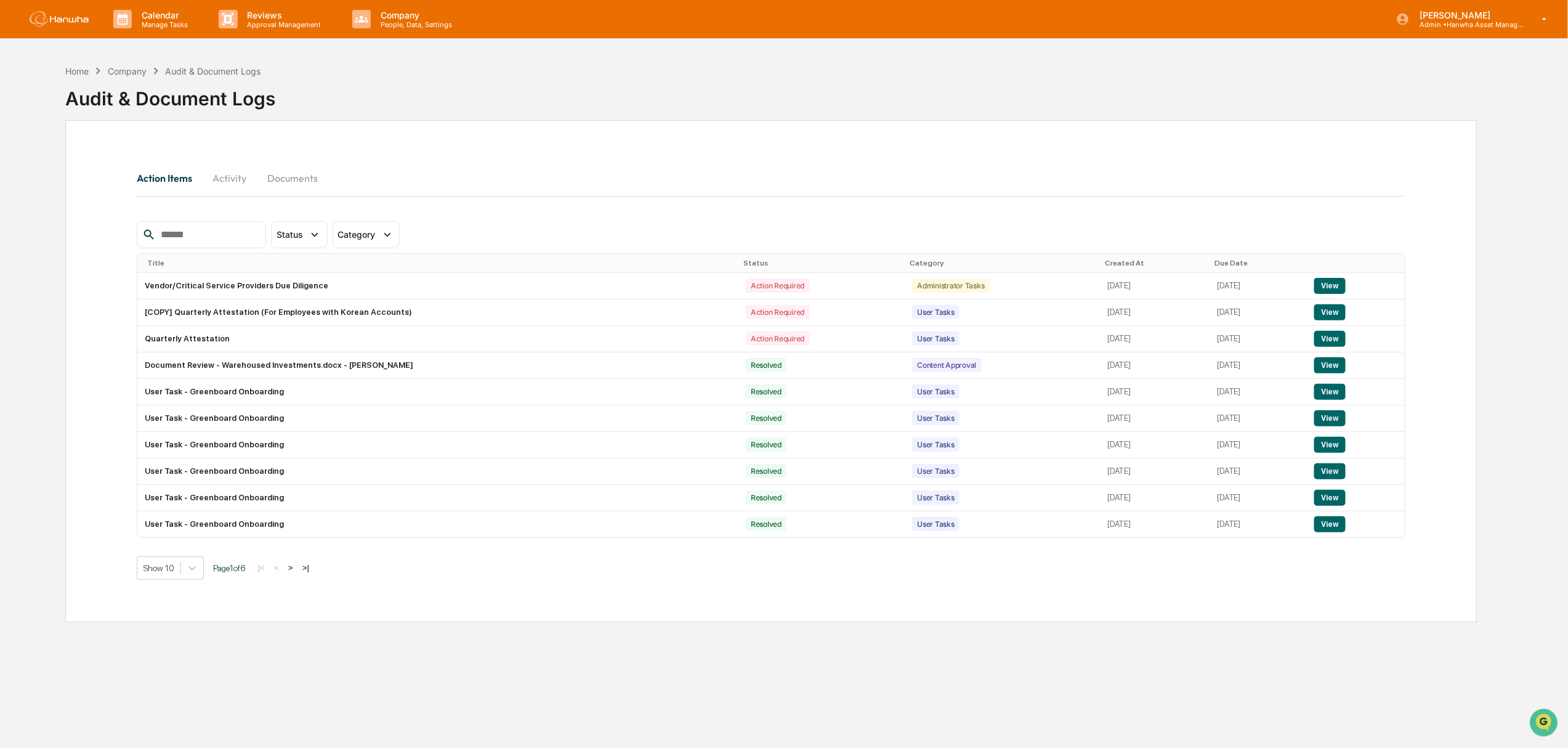
click at [185, 235] on input "text" at bounding box center [208, 234] width 105 height 16
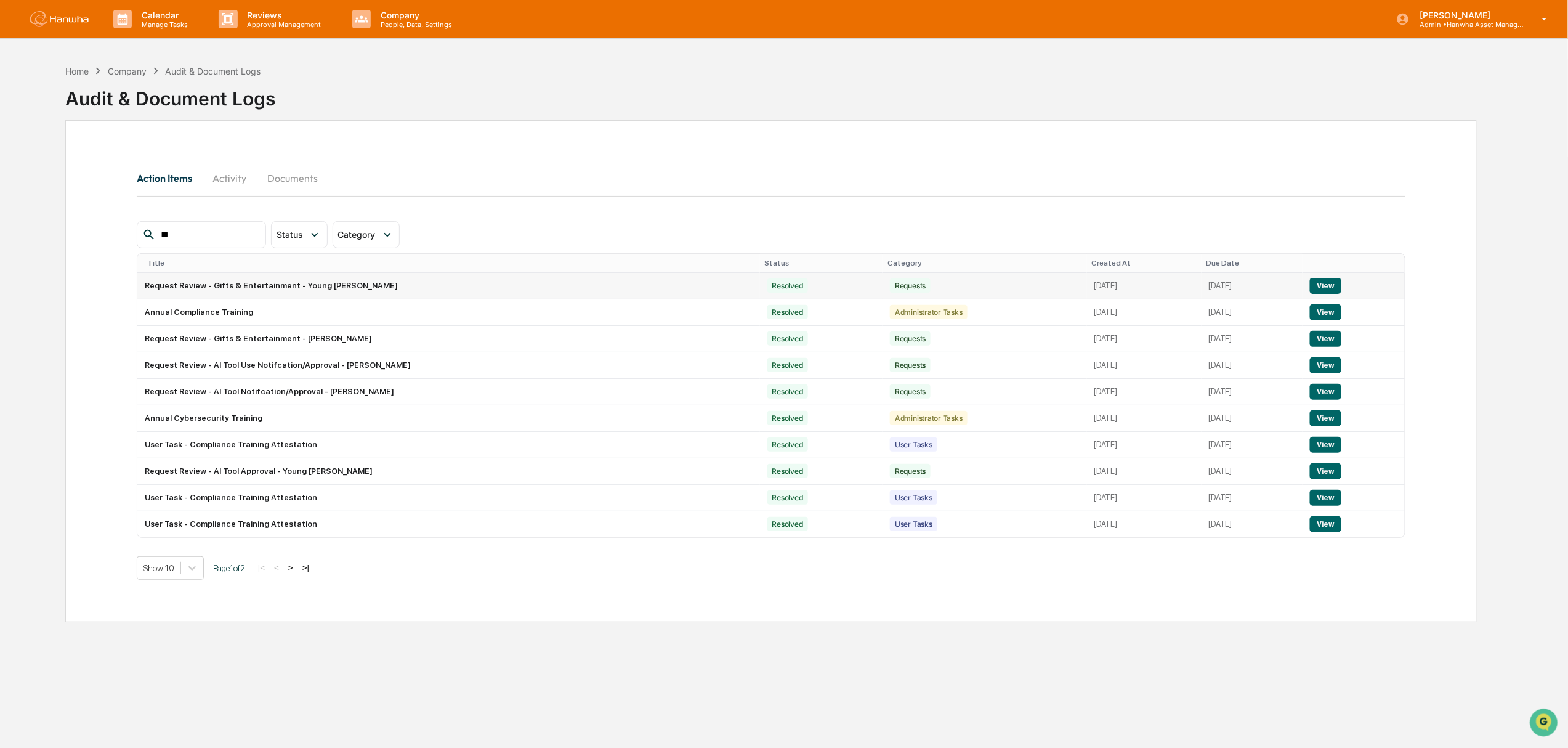
type input "**"
click at [219, 288] on td "Request Review - Gifts & Entertainment - Young Ji Lee" at bounding box center [449, 286] width 623 height 26
click at [1324, 286] on button "View" at bounding box center [1326, 286] width 31 height 16
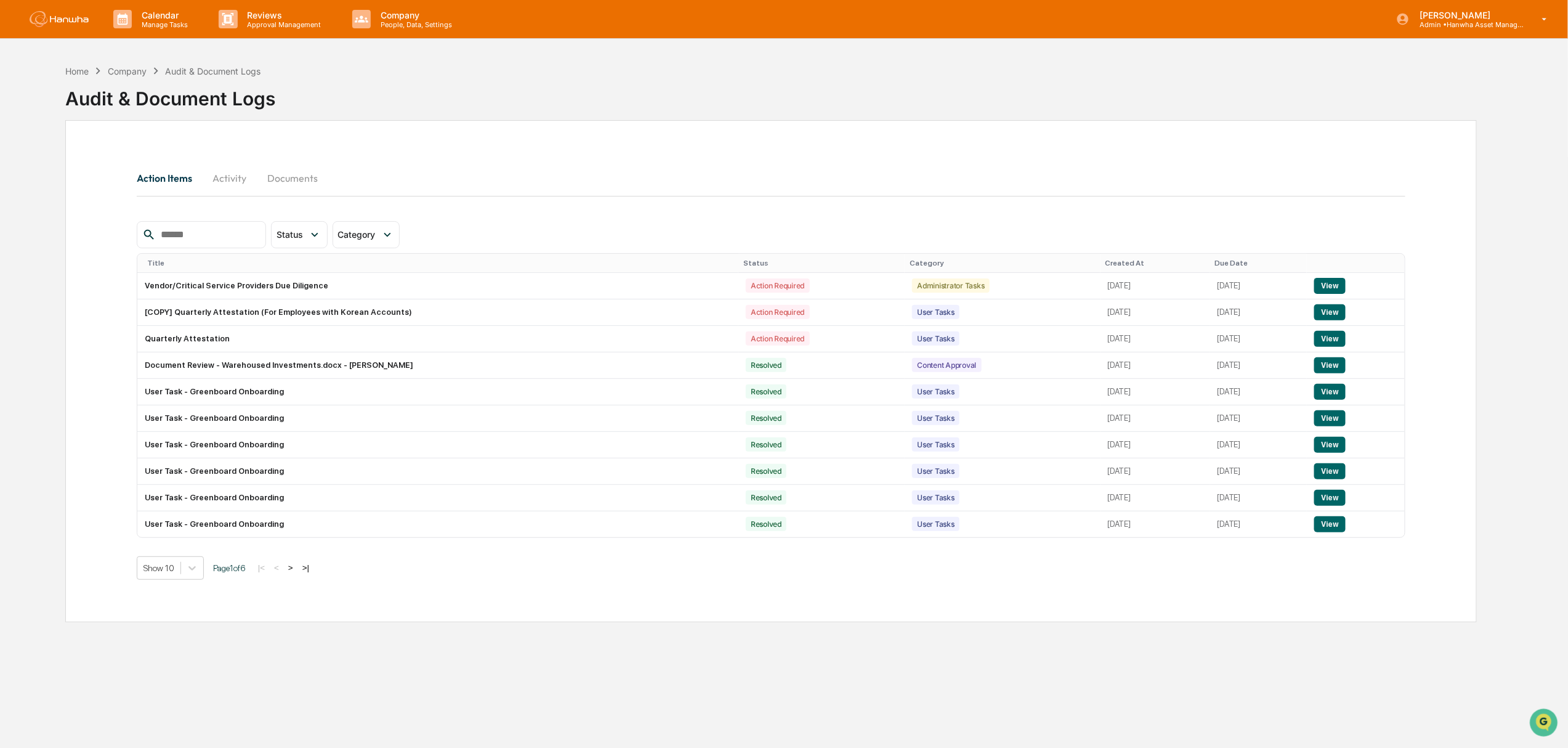
click at [297, 573] on button ">" at bounding box center [290, 567] width 12 height 10
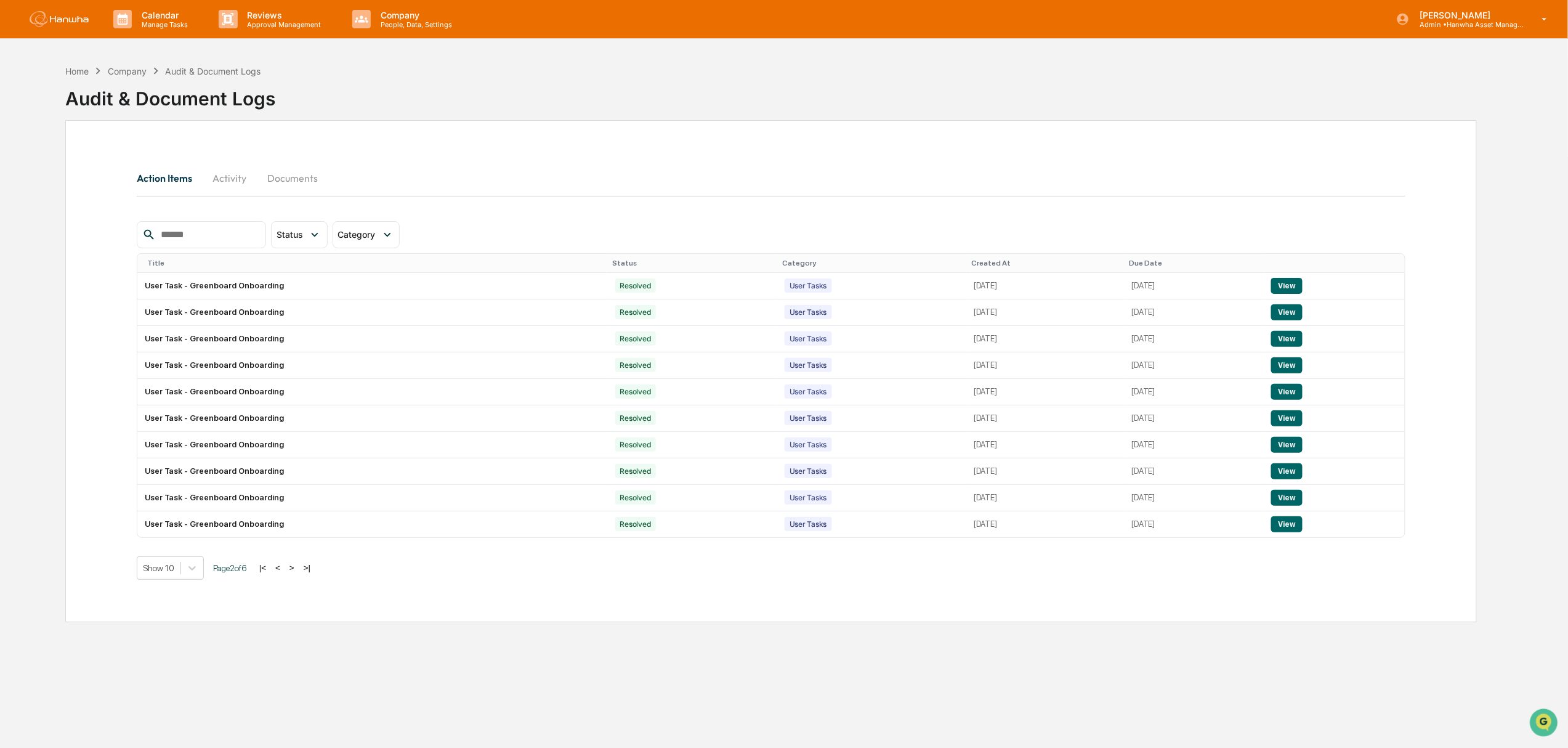
click at [299, 573] on button ">" at bounding box center [291, 567] width 12 height 10
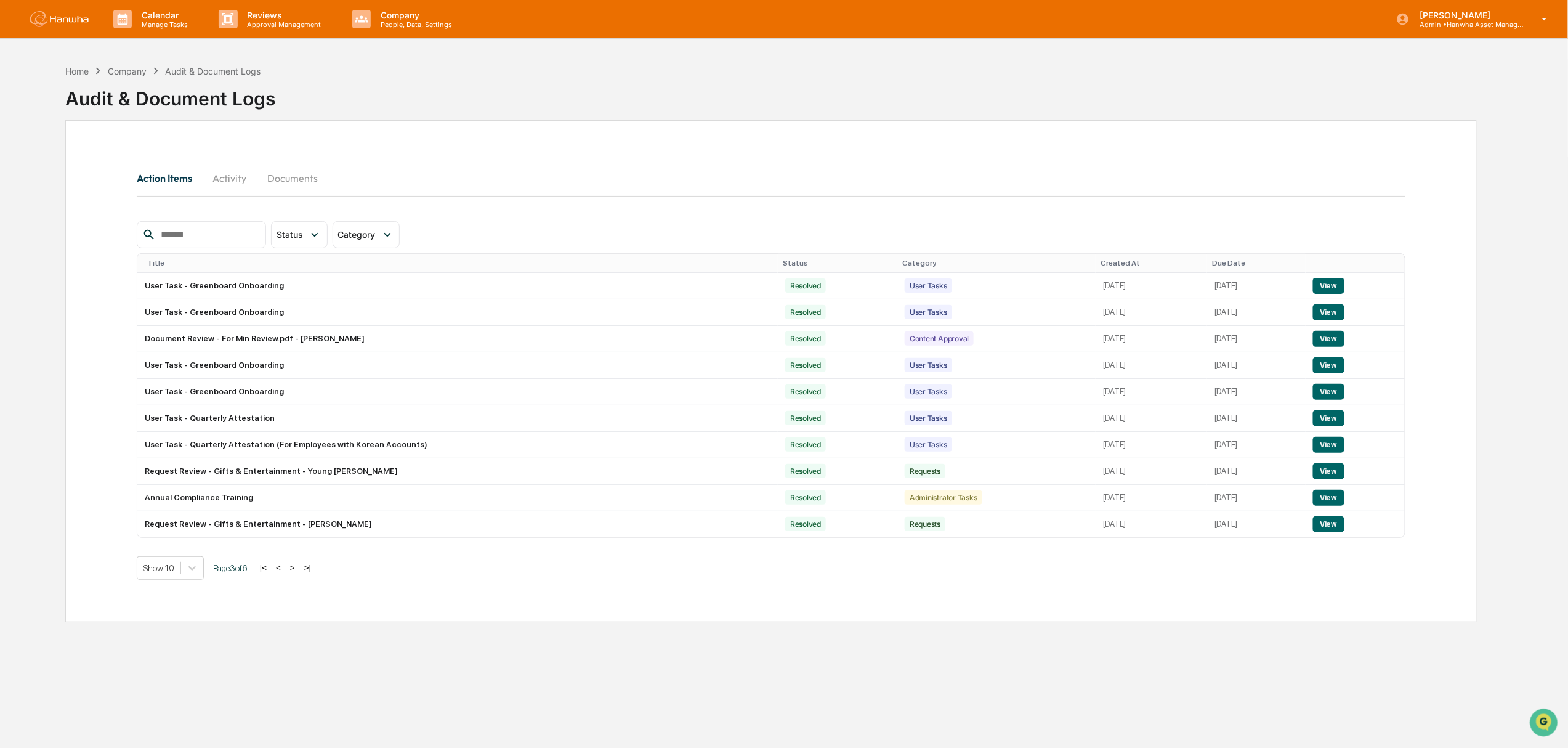
click at [299, 573] on button ">" at bounding box center [292, 567] width 12 height 10
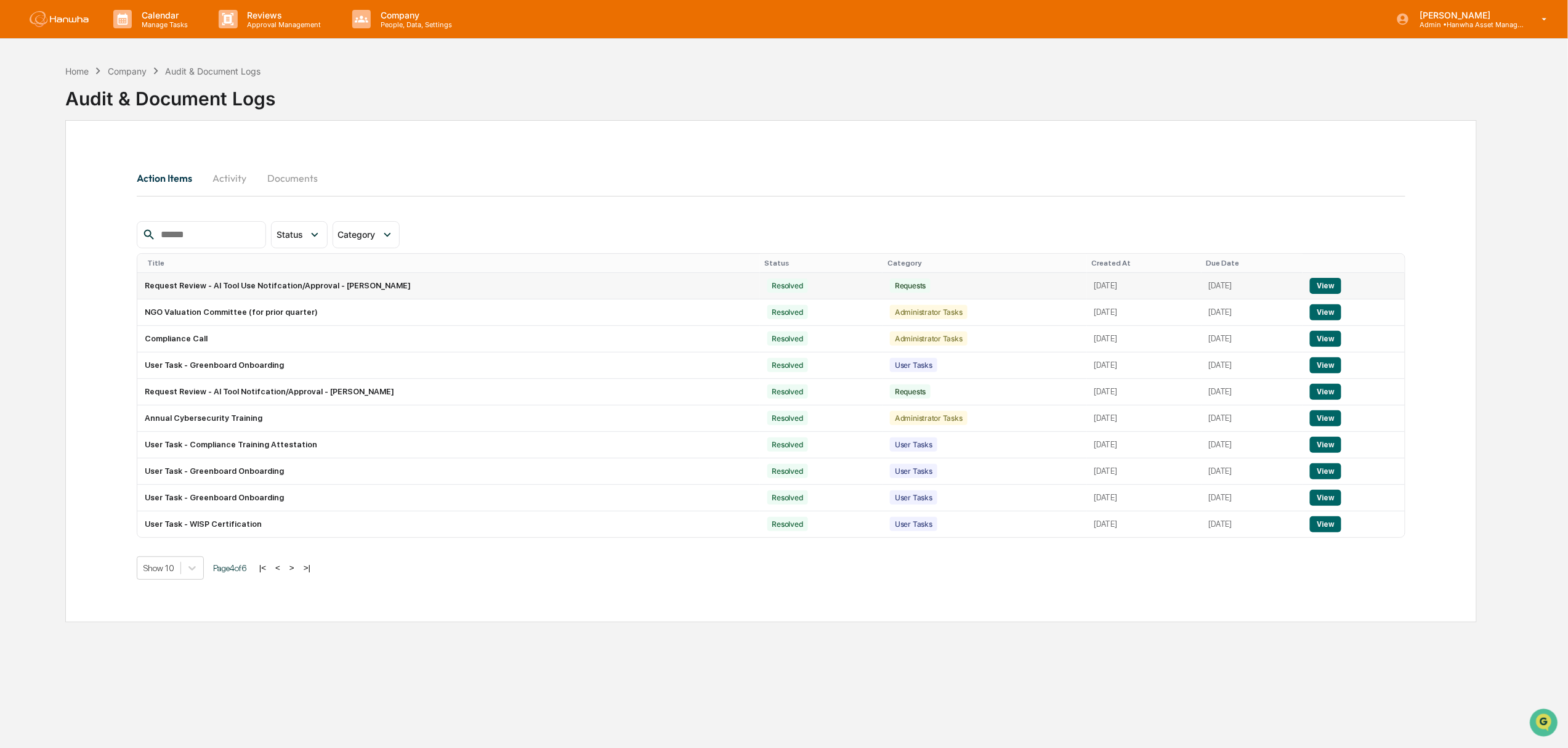
click at [1330, 282] on button "View" at bounding box center [1326, 286] width 31 height 16
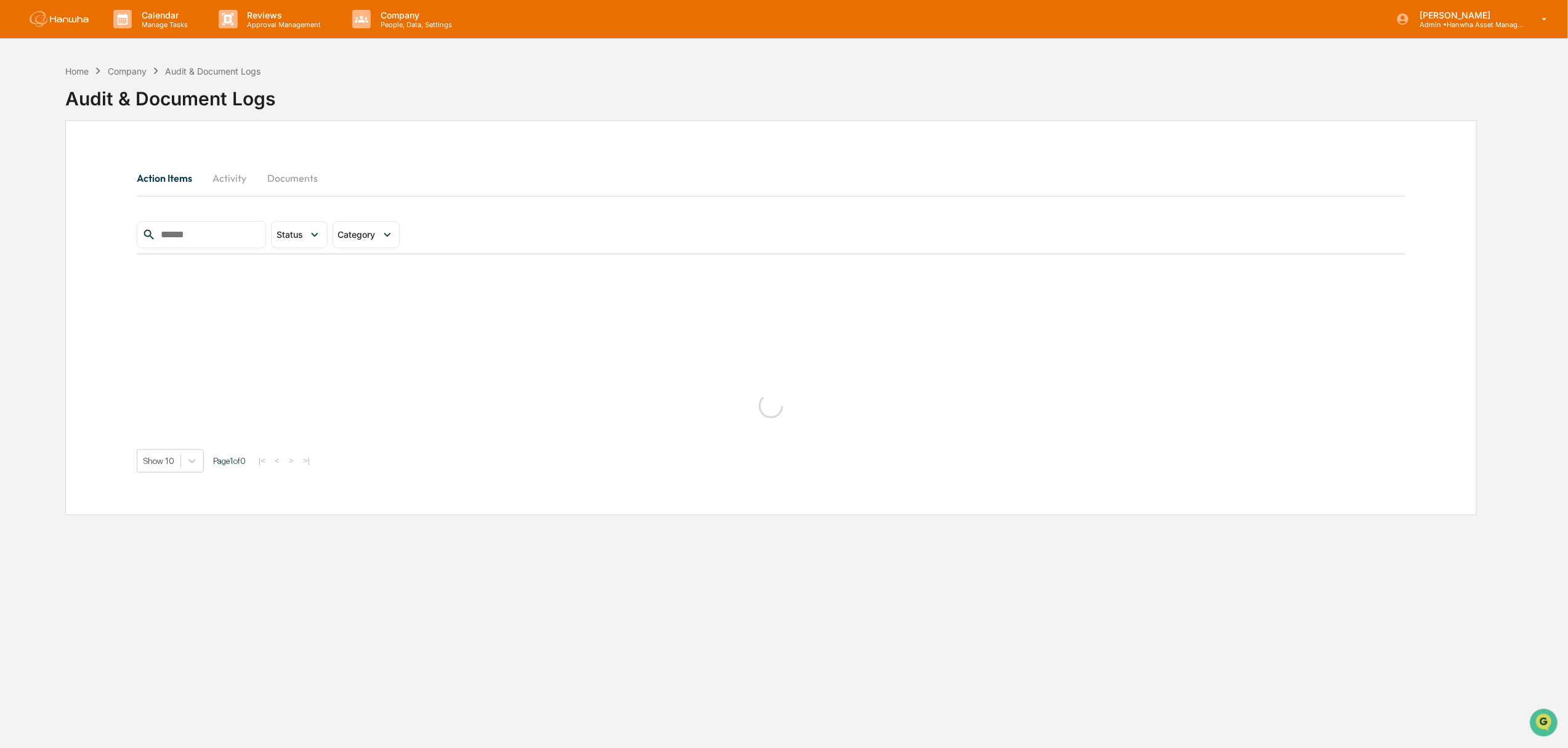
click at [195, 230] on input "text" at bounding box center [208, 234] width 105 height 16
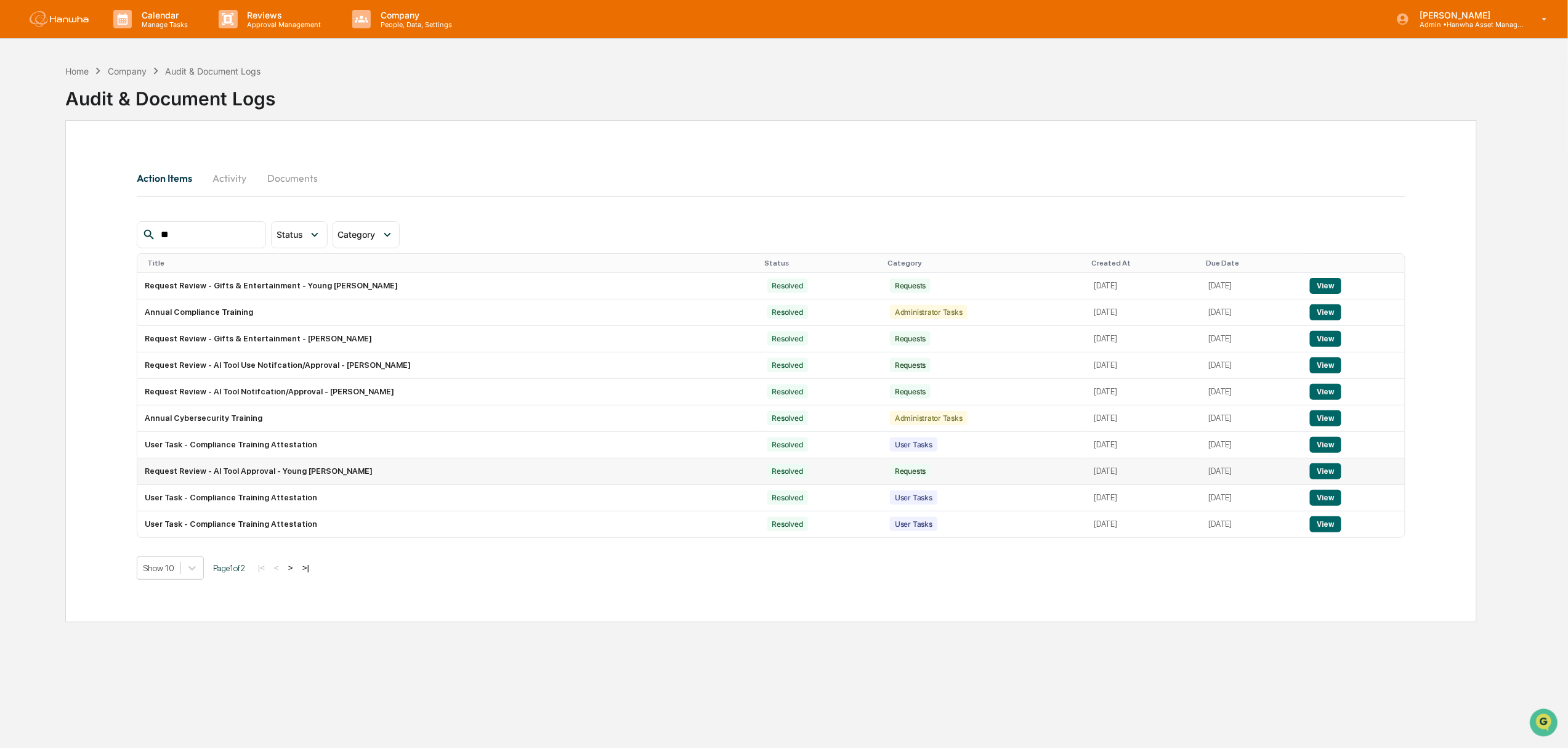
type input "**"
click at [1322, 472] on button "View" at bounding box center [1326, 471] width 31 height 16
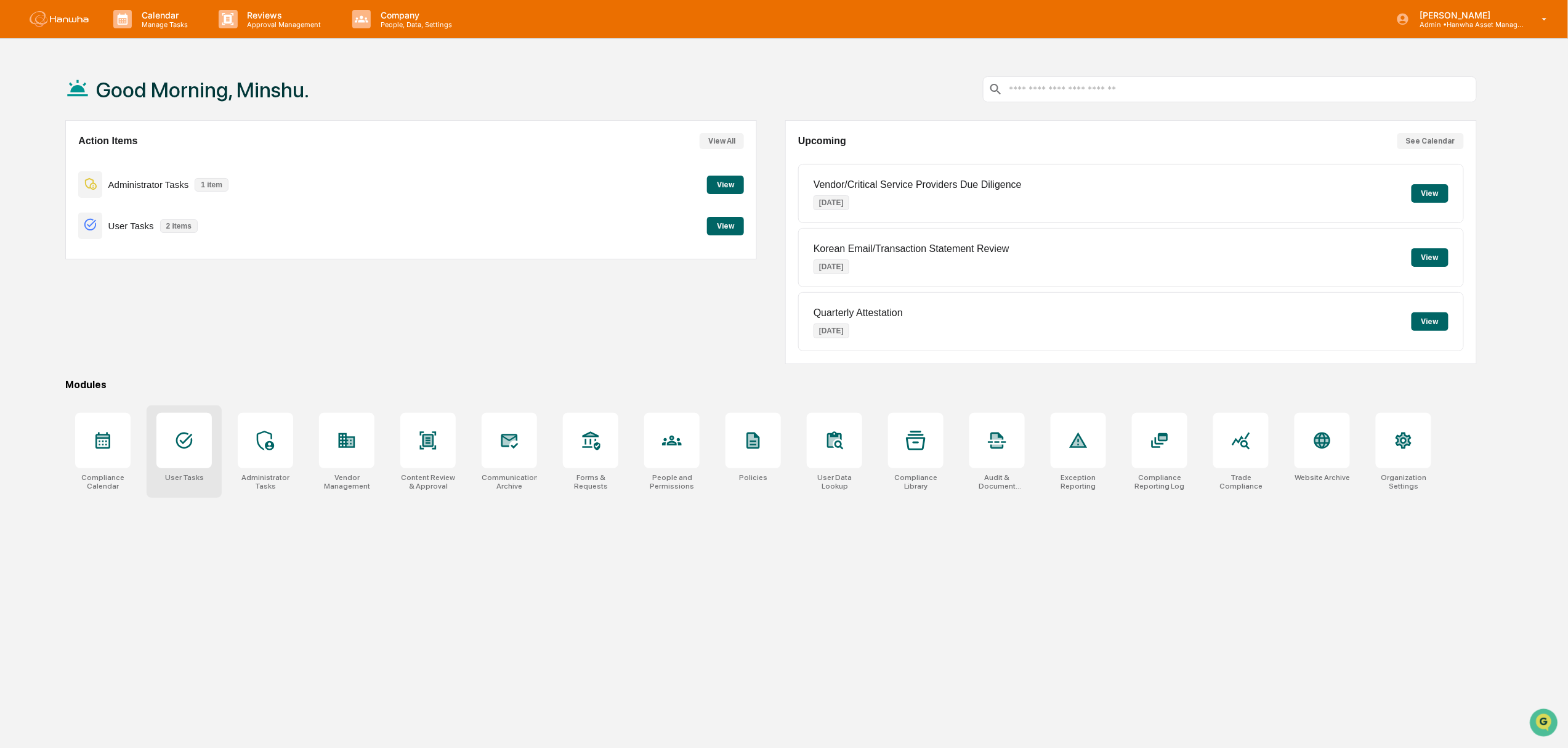
click at [181, 444] on icon at bounding box center [185, 441] width 17 height 17
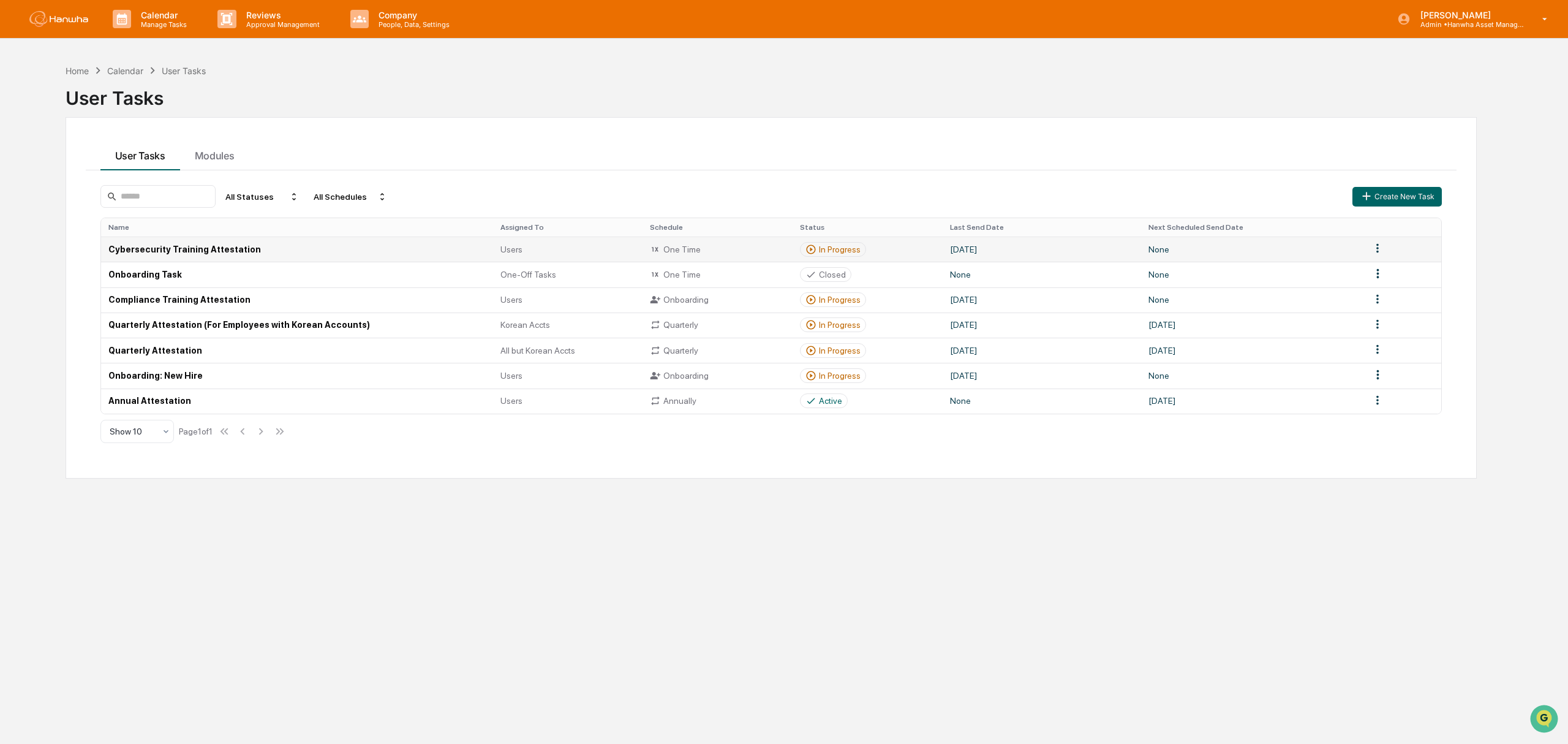
click at [1373, 248] on html "Calendar Manage Tasks Reviews Approval Management Company People, Data, Setting…" at bounding box center [784, 372] width 1568 height 744
click at [1297, 247] on html "Calendar Manage Tasks Reviews Approval Management Company People, Data, Setting…" at bounding box center [784, 372] width 1568 height 744
click at [202, 251] on td "Cybersecurity Training Attestation" at bounding box center [295, 248] width 389 height 25
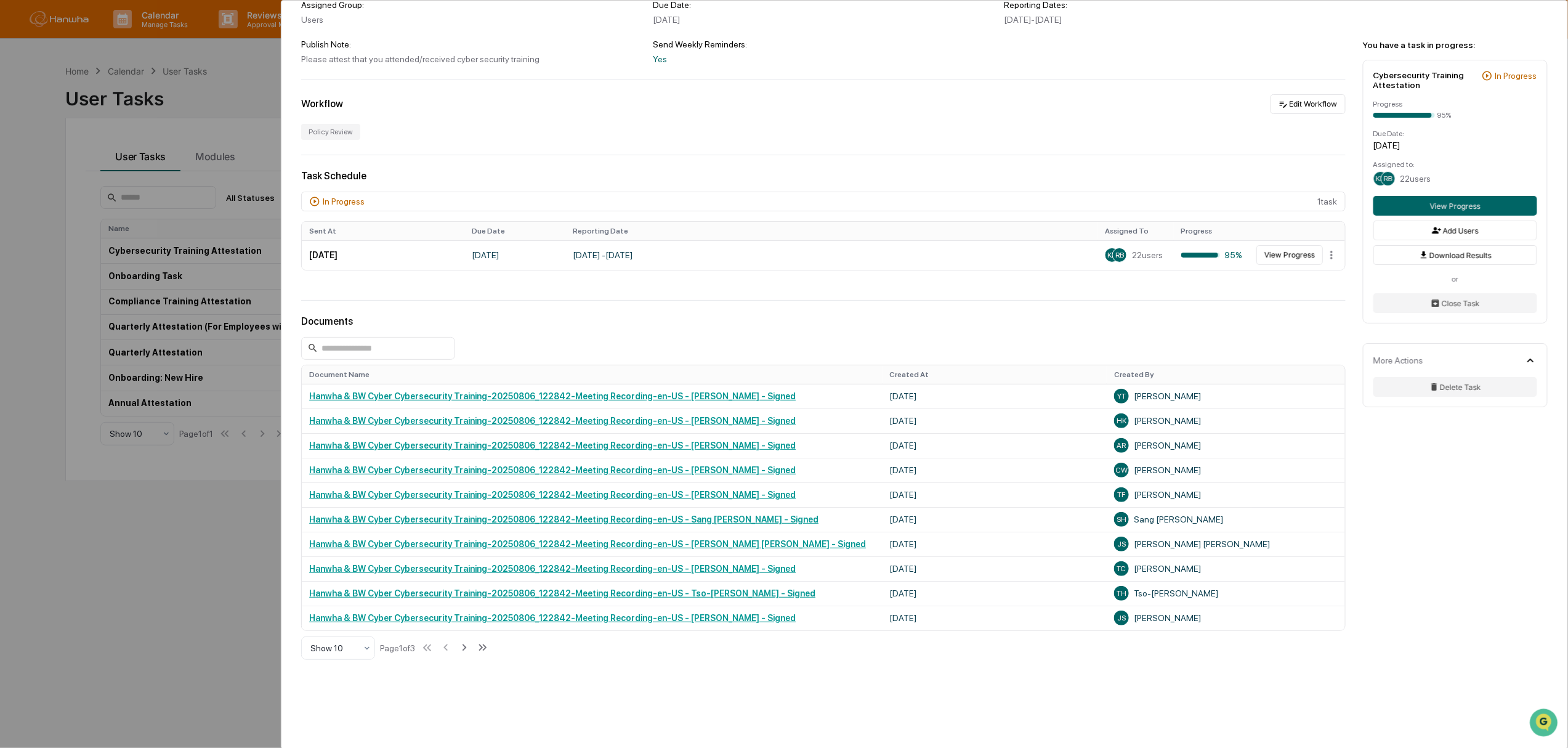
scroll to position [181, 0]
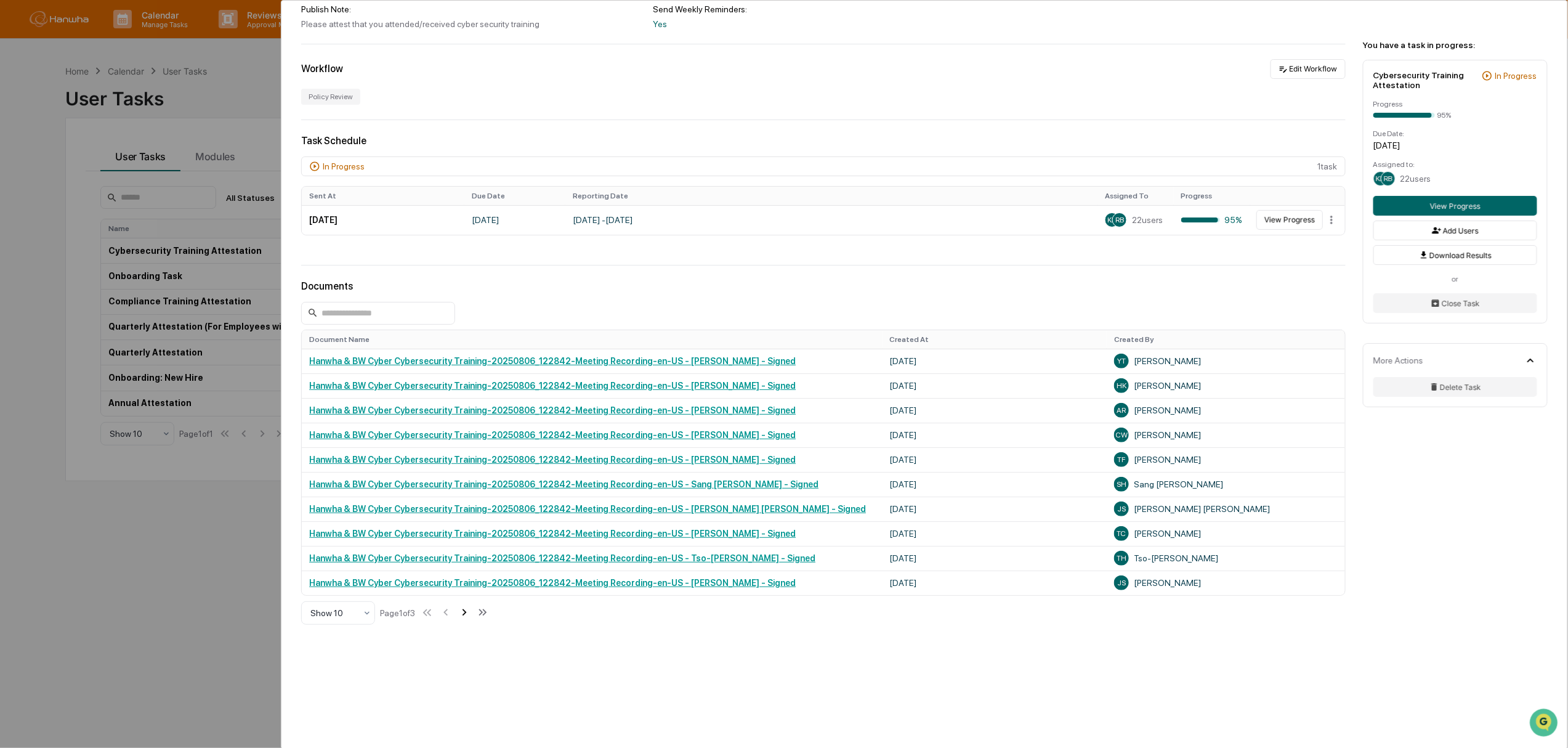
click at [469, 612] on icon at bounding box center [464, 612] width 14 height 14
drag, startPoint x: 470, startPoint y: 614, endPoint x: 481, endPoint y: 619, distance: 12.1
click at [468, 612] on icon at bounding box center [465, 612] width 4 height 6
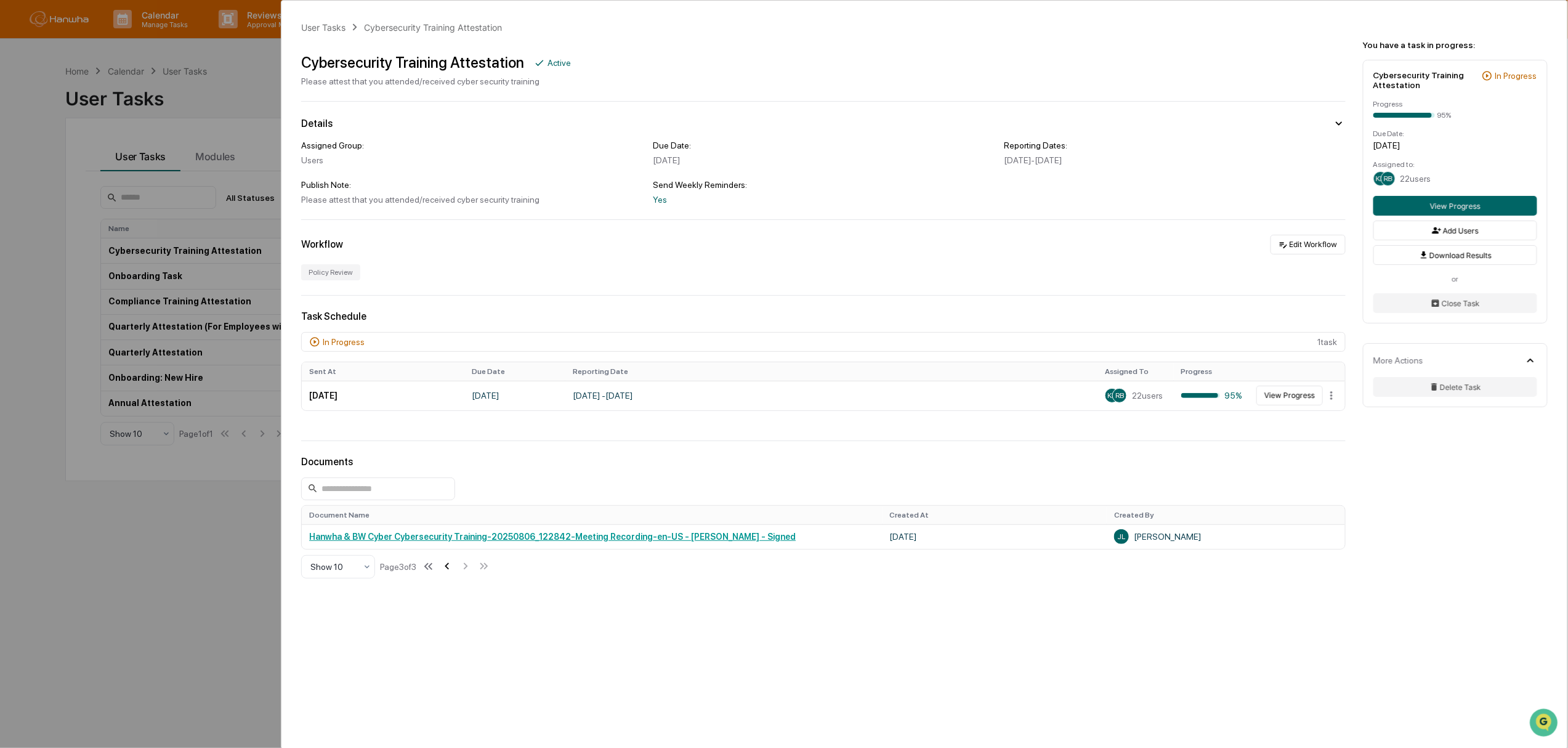
click at [449, 570] on icon at bounding box center [447, 566] width 14 height 14
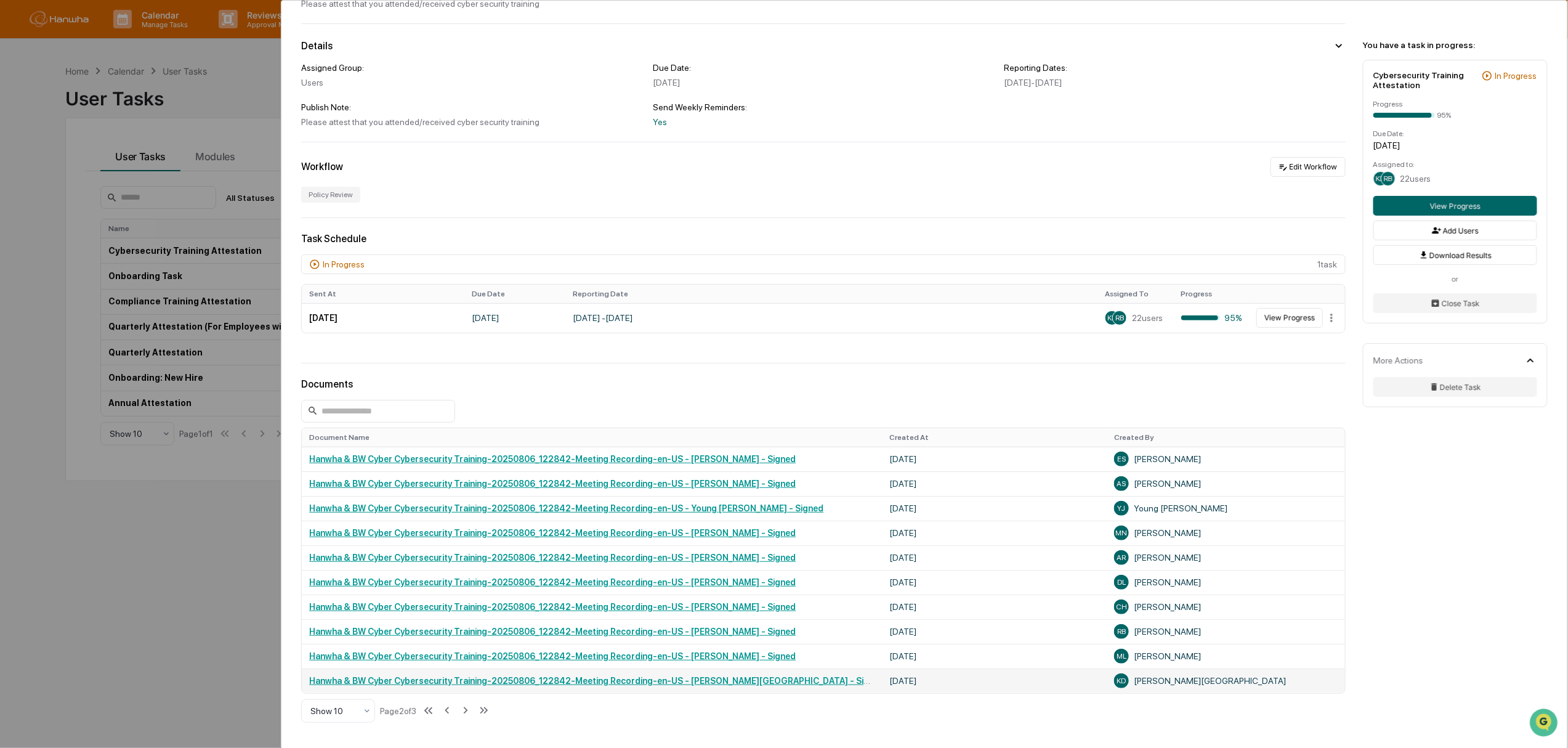
scroll to position [181, 0]
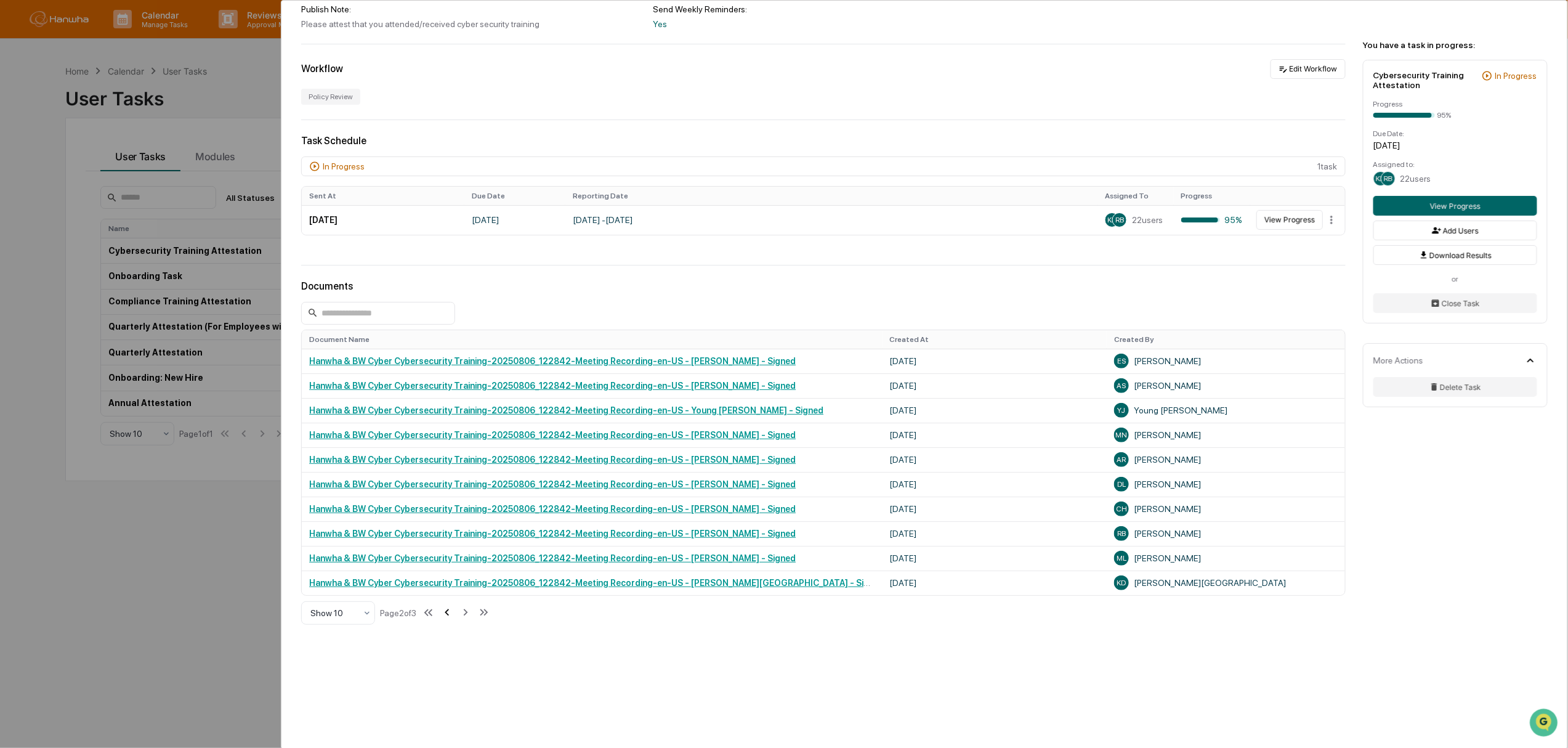
drag, startPoint x: 451, startPoint y: 614, endPoint x: 516, endPoint y: 609, distance: 65.2
click at [451, 612] on icon at bounding box center [447, 612] width 14 height 14
click at [467, 614] on icon at bounding box center [464, 612] width 14 height 14
click at [1284, 220] on button "View Progress" at bounding box center [1290, 220] width 67 height 20
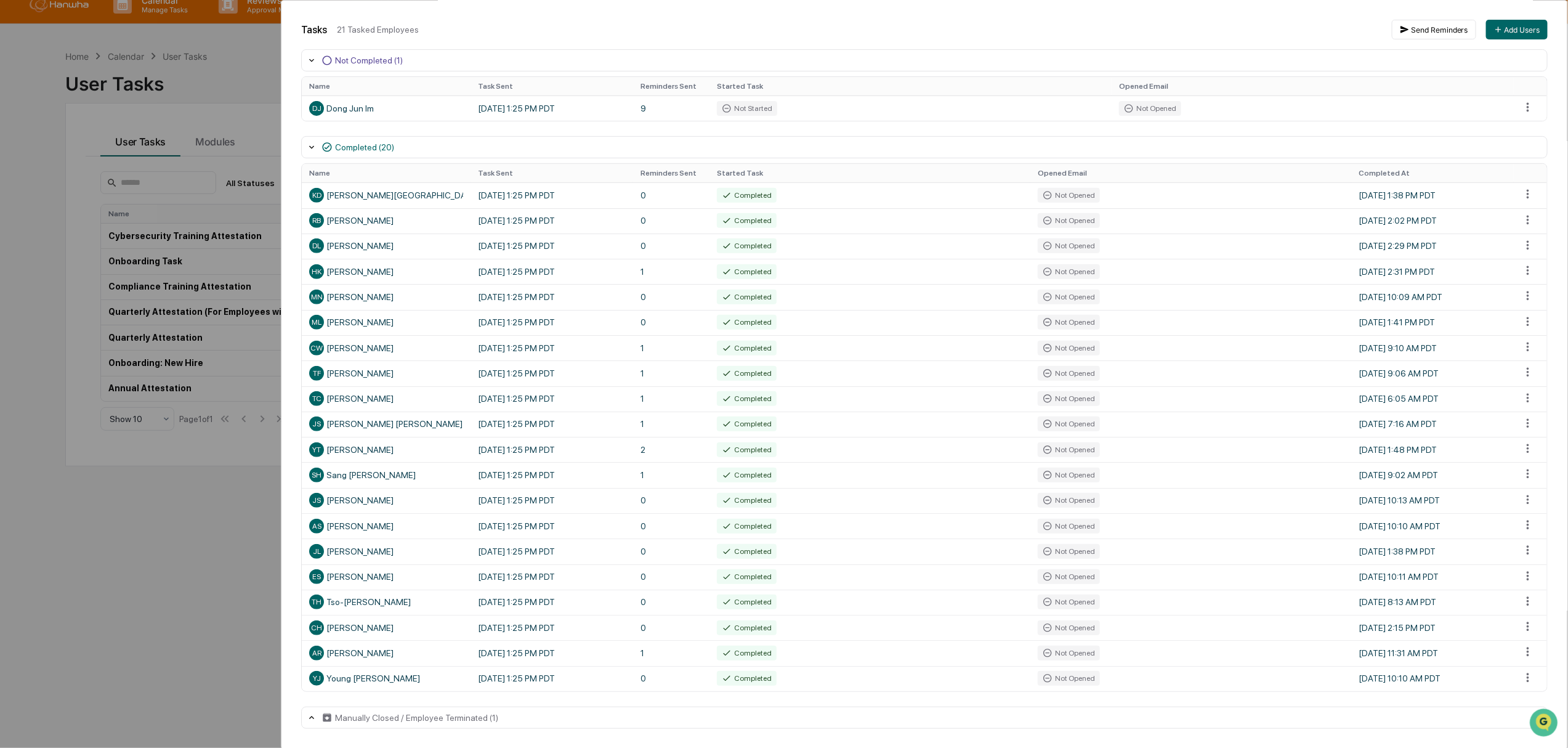
scroll to position [59, 0]
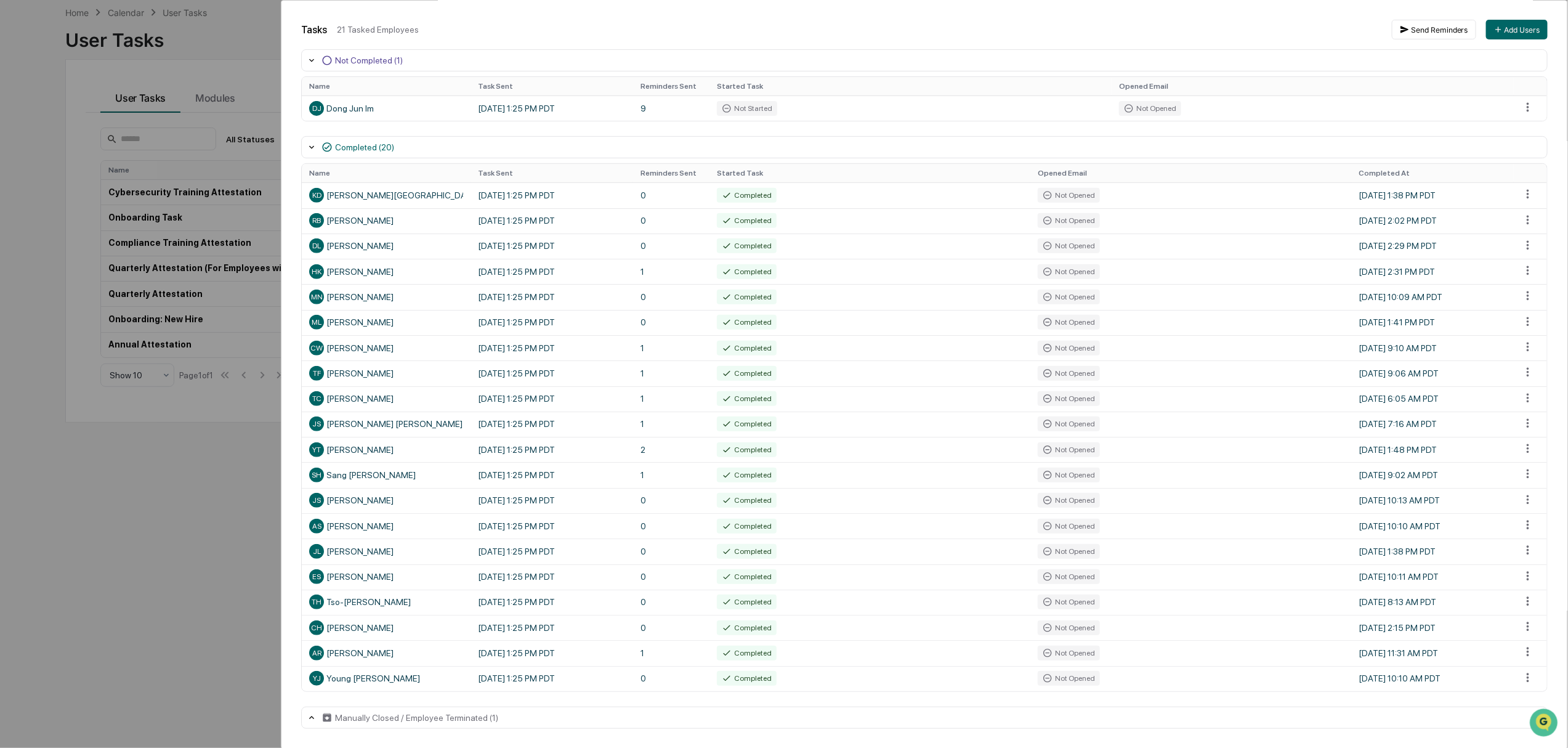
click at [309, 714] on icon at bounding box center [311, 718] width 10 height 10
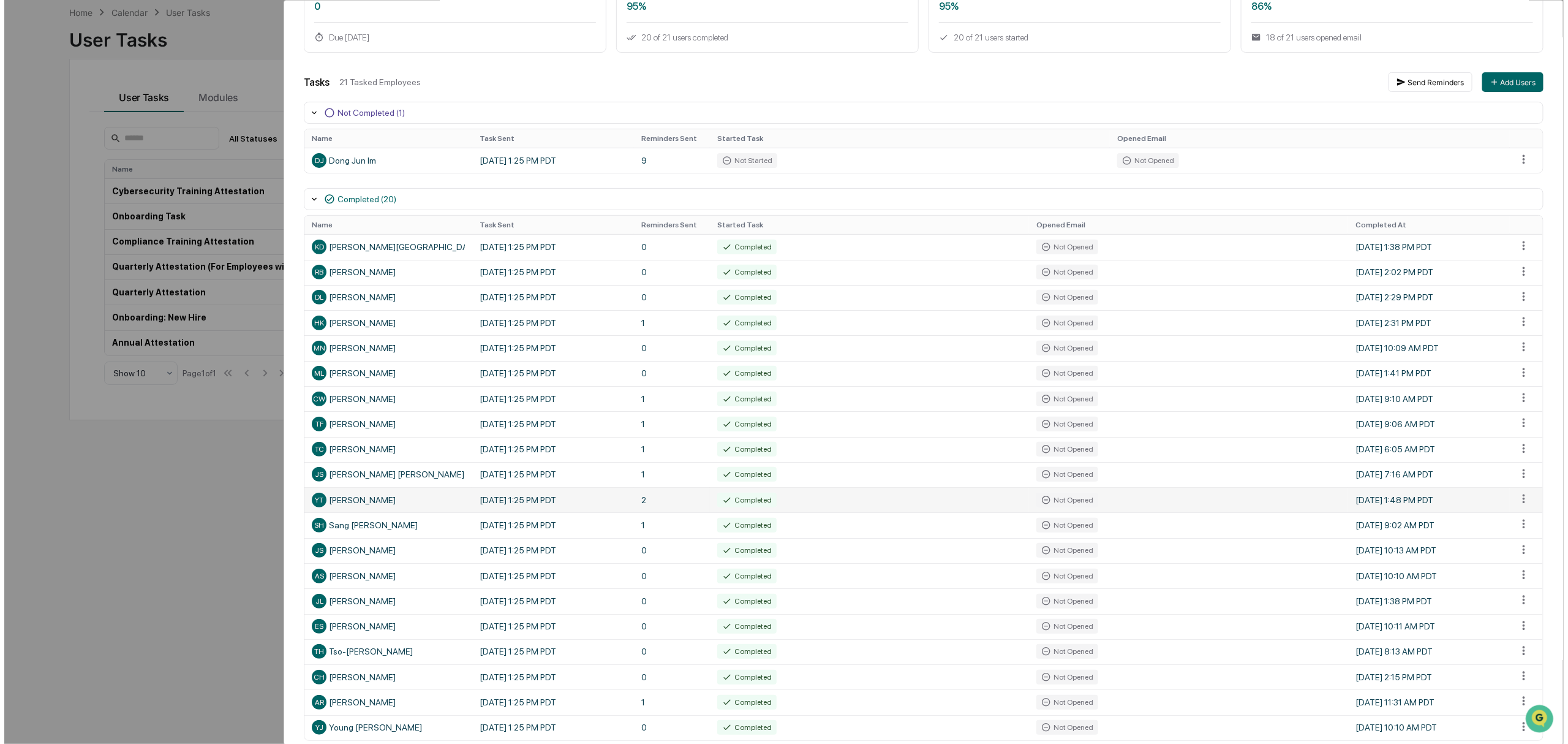
scroll to position [0, 0]
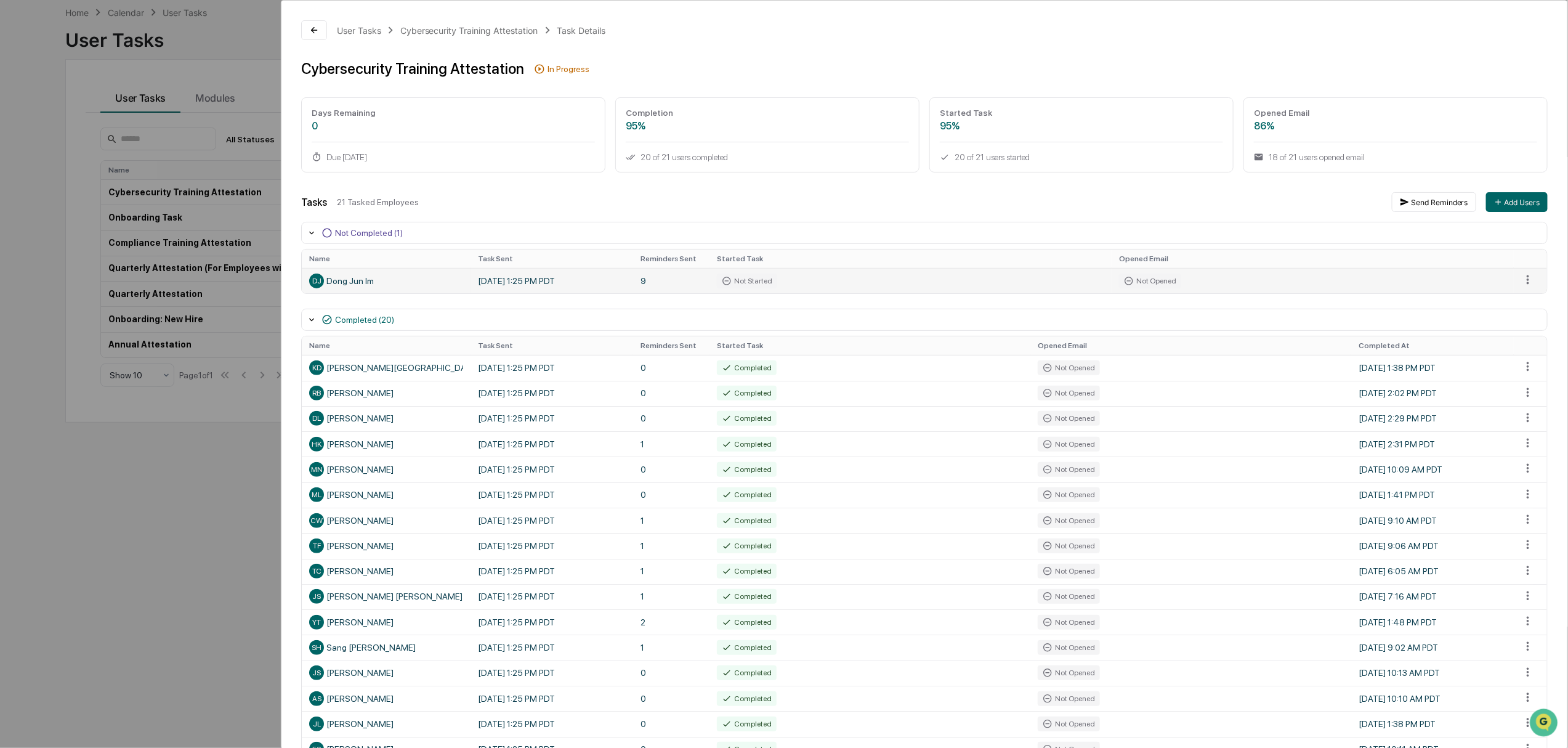
click at [1528, 281] on td at bounding box center [1530, 280] width 33 height 25
click at [1521, 280] on html "Calendar Manage Tasks Reviews Approval Management Company People, Data, Setting…" at bounding box center [788, 315] width 1577 height 748
click at [1523, 325] on div "Send Reminder" at bounding box center [1530, 324] width 93 height 20
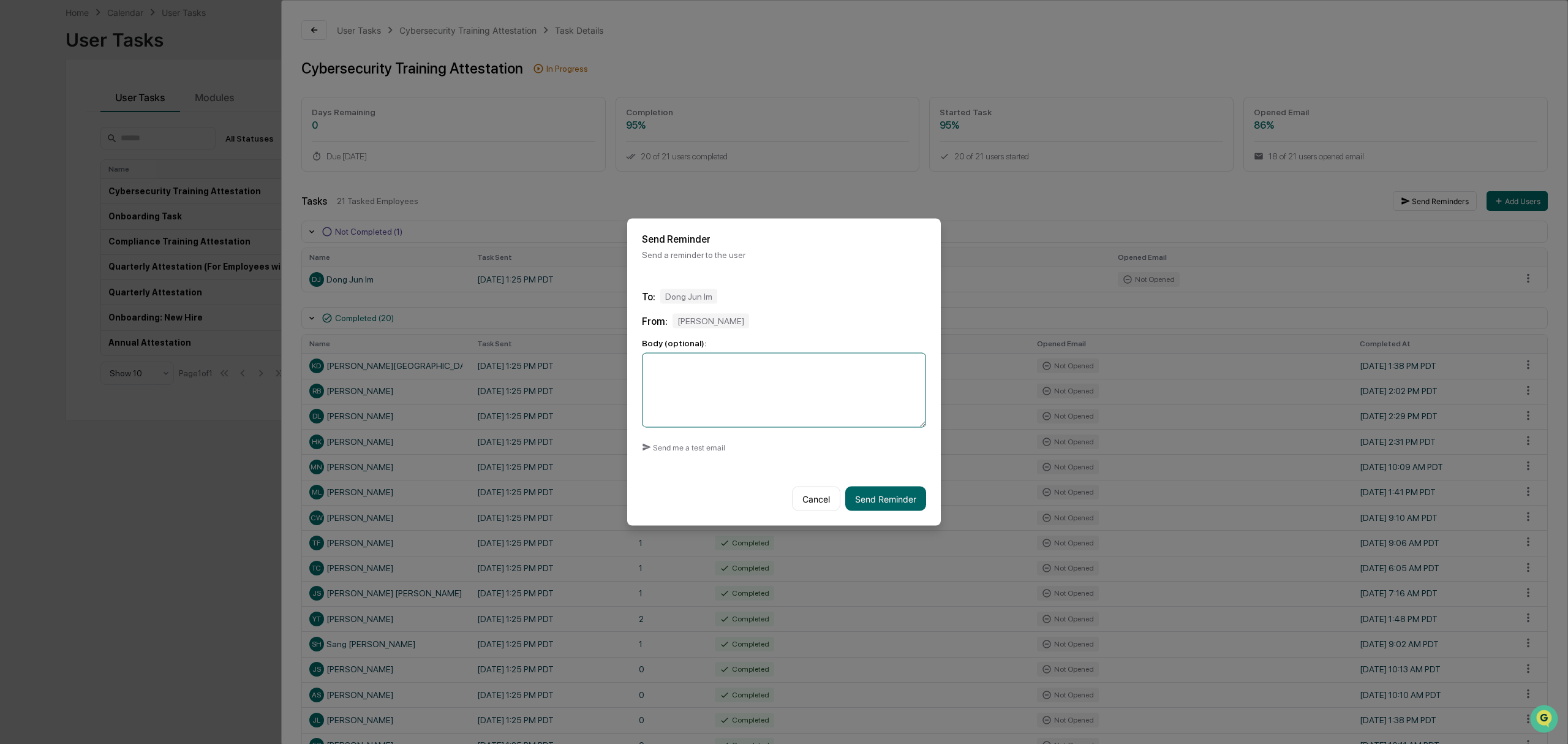
click at [736, 389] on textarea at bounding box center [784, 390] width 284 height 75
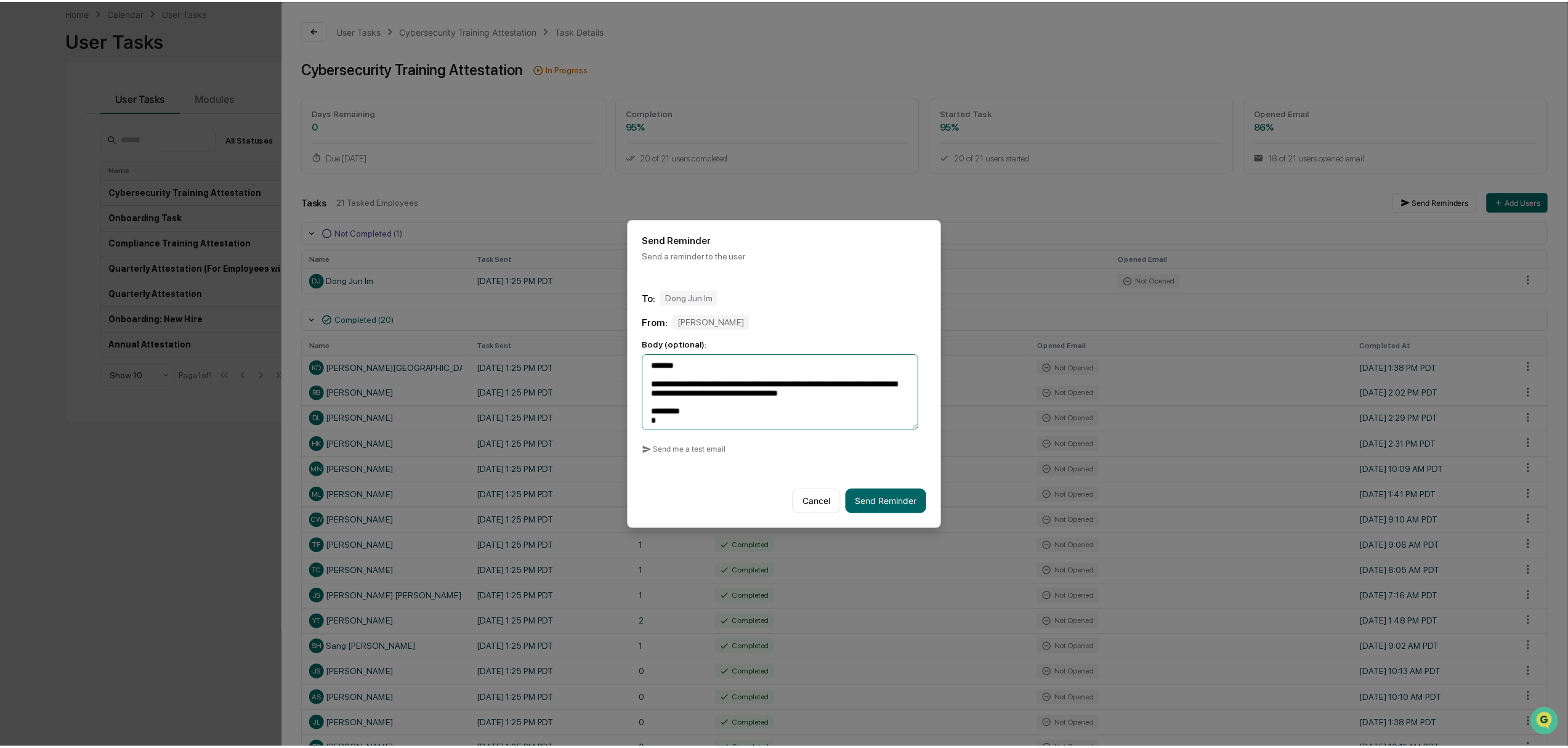
scroll to position [7, 0]
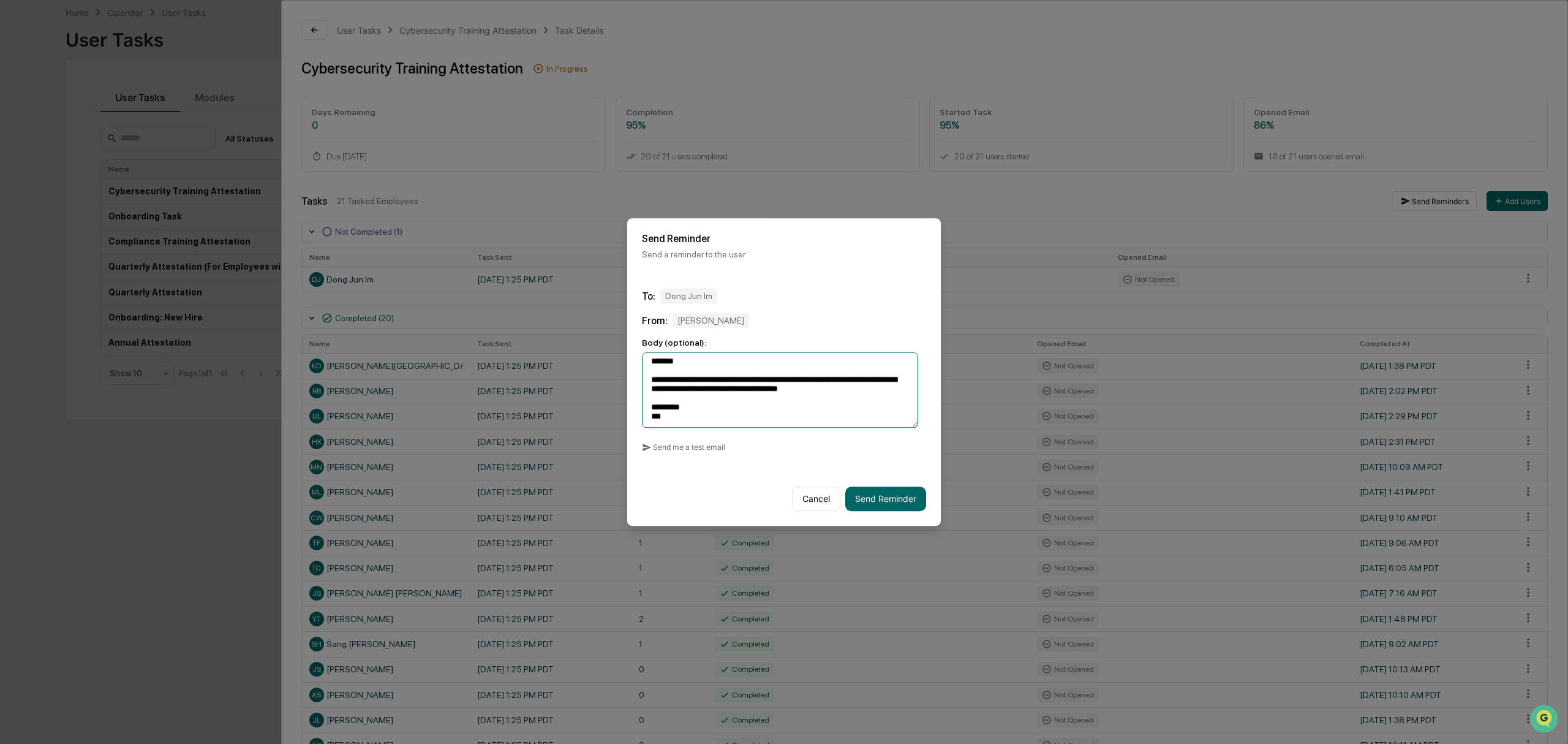
type textarea "**********"
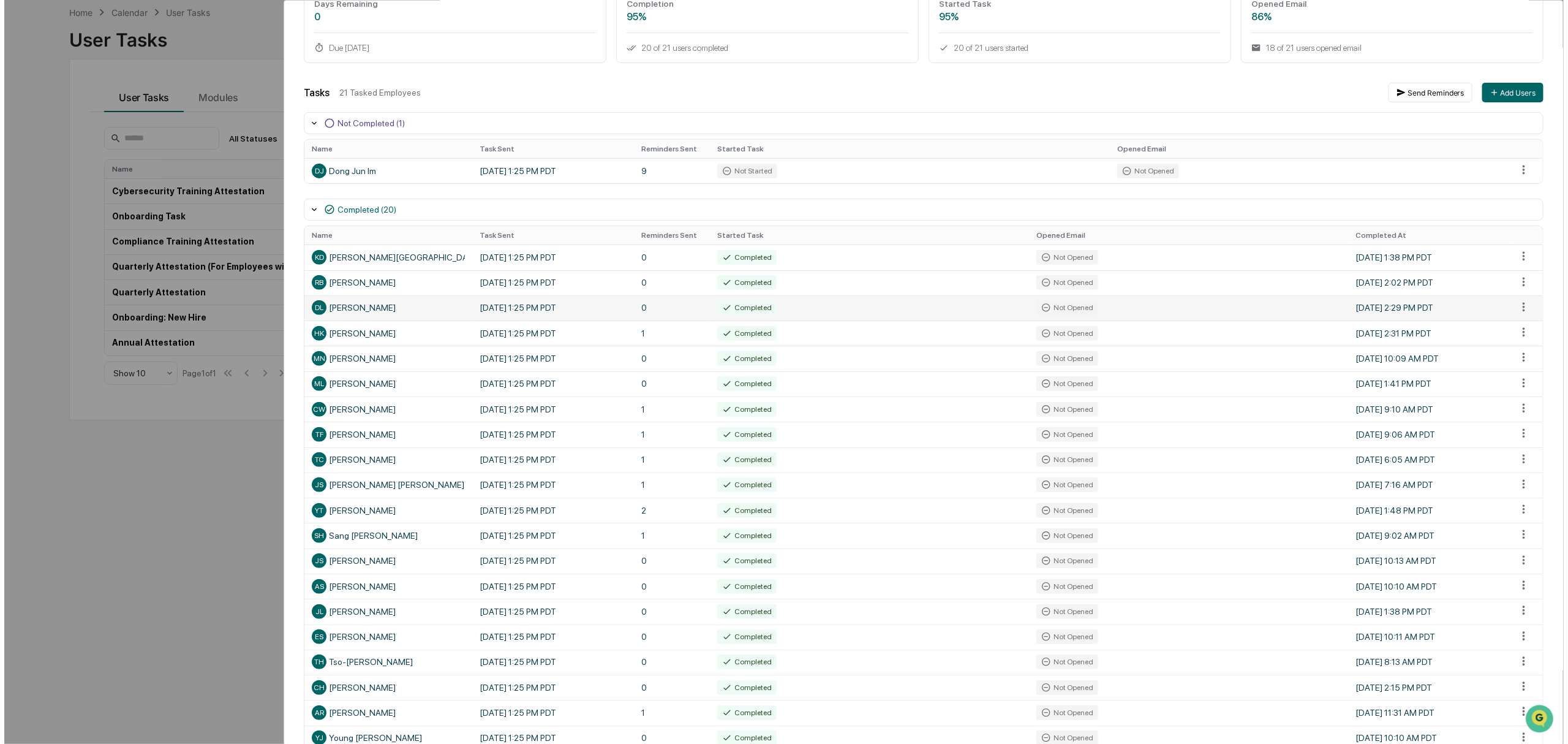
scroll to position [0, 0]
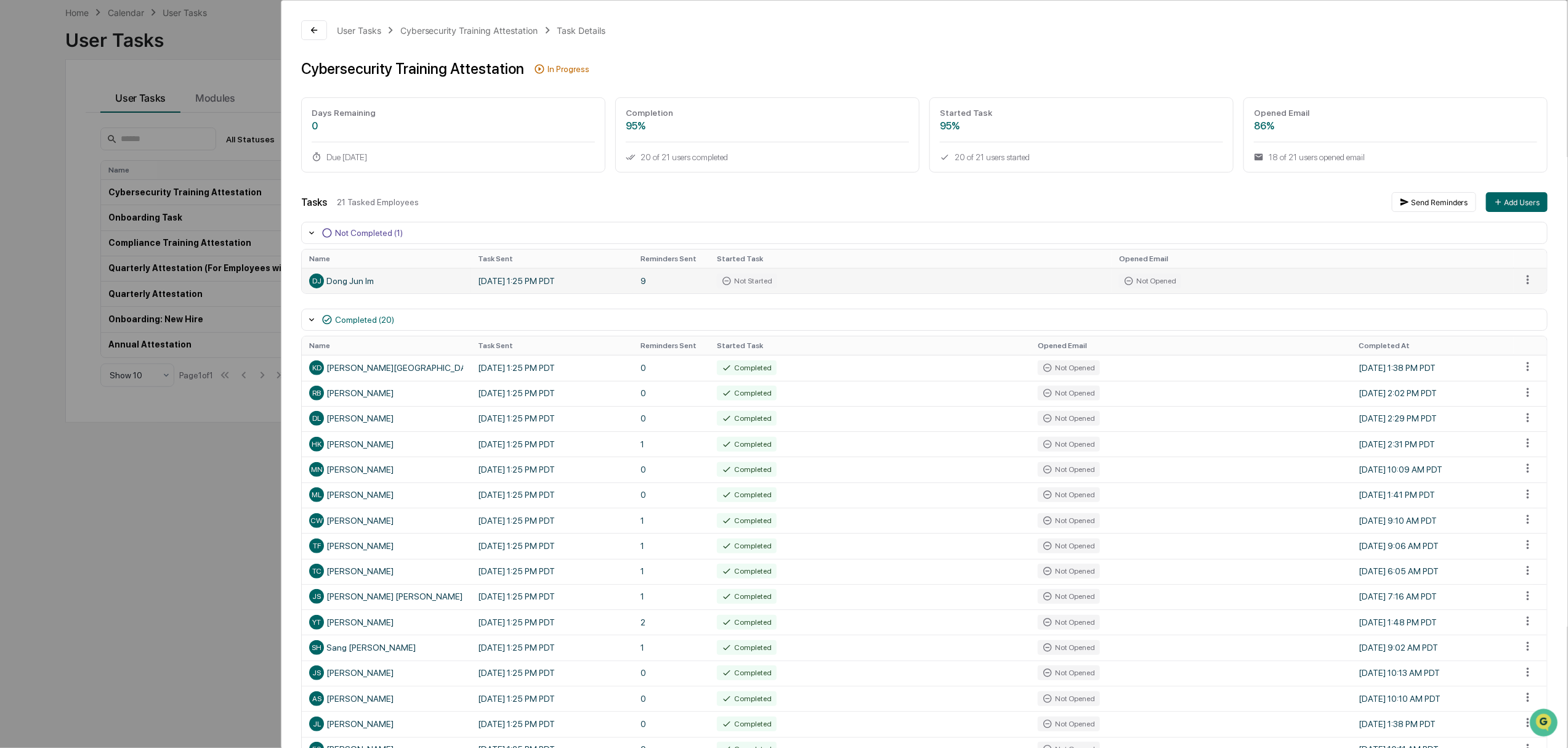
click at [1335, 282] on td "Not Opened" at bounding box center [1313, 280] width 402 height 25
click at [343, 283] on div "[PERSON_NAME]" at bounding box center [386, 281] width 154 height 14
click at [1524, 288] on html "Calendar Manage Tasks Reviews Approval Management Company People, Data, Setting…" at bounding box center [784, 315] width 1568 height 748
click at [1546, 322] on div "Send Reminder" at bounding box center [1530, 324] width 93 height 20
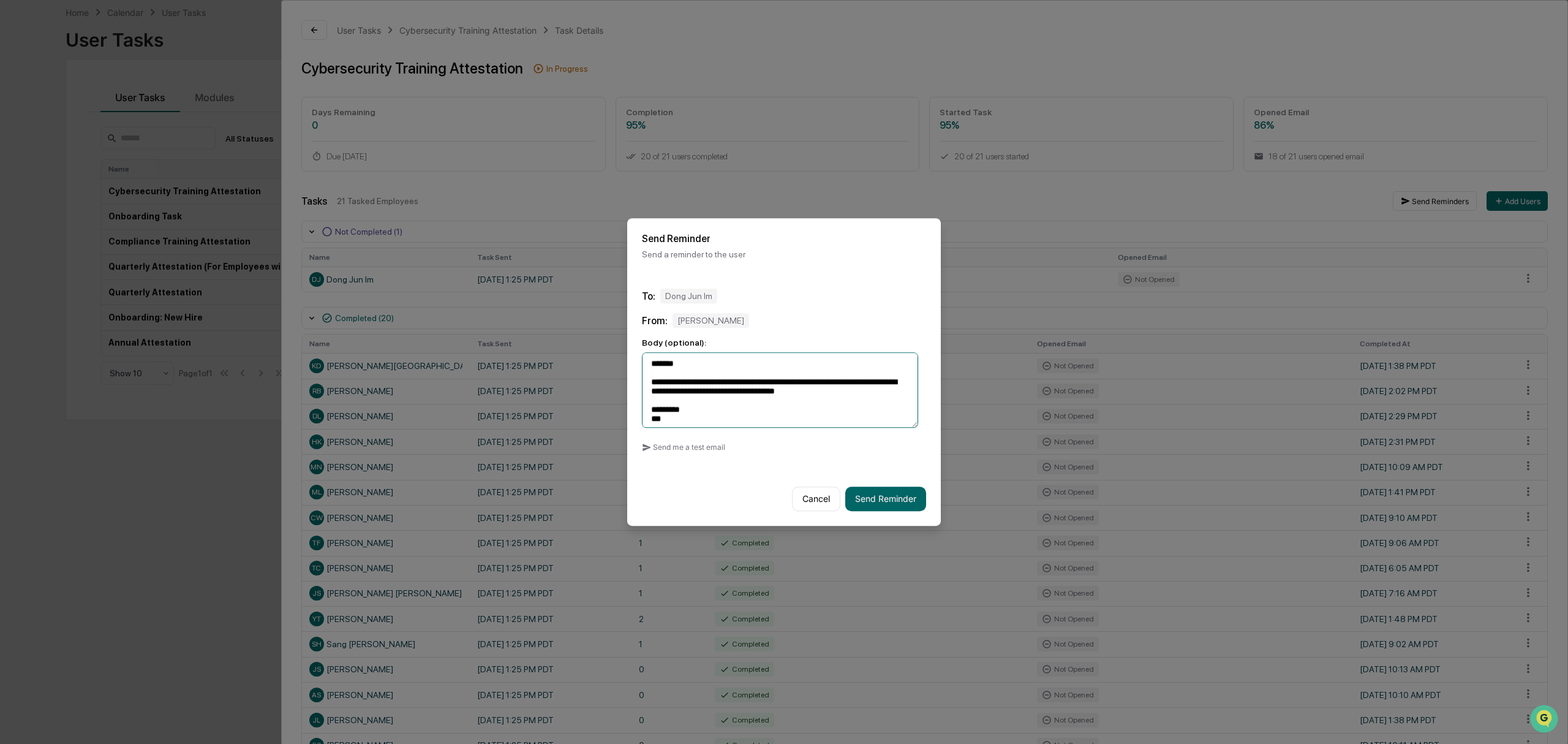
scroll to position [8, 0]
drag, startPoint x: 741, startPoint y: 387, endPoint x: 846, endPoint y: 385, distance: 105.0
click at [846, 385] on textarea "**********" at bounding box center [780, 390] width 276 height 75
click at [821, 374] on textarea "**********" at bounding box center [780, 390] width 276 height 75
click at [816, 375] on textarea "**********" at bounding box center [780, 390] width 276 height 75
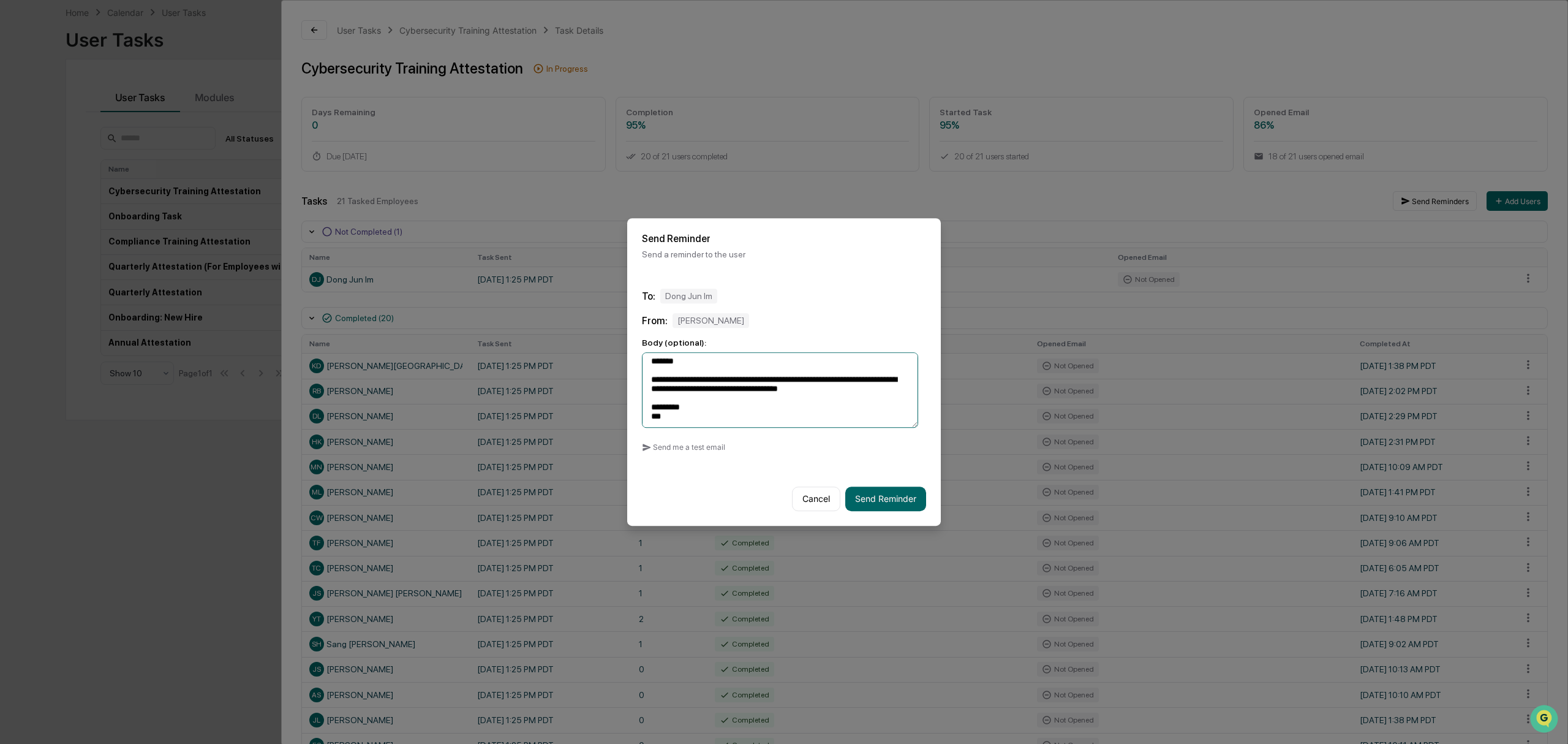
click at [892, 374] on textarea "**********" at bounding box center [780, 390] width 276 height 75
click at [789, 366] on textarea "**********" at bounding box center [780, 390] width 276 height 75
click at [741, 380] on textarea "**********" at bounding box center [780, 390] width 276 height 75
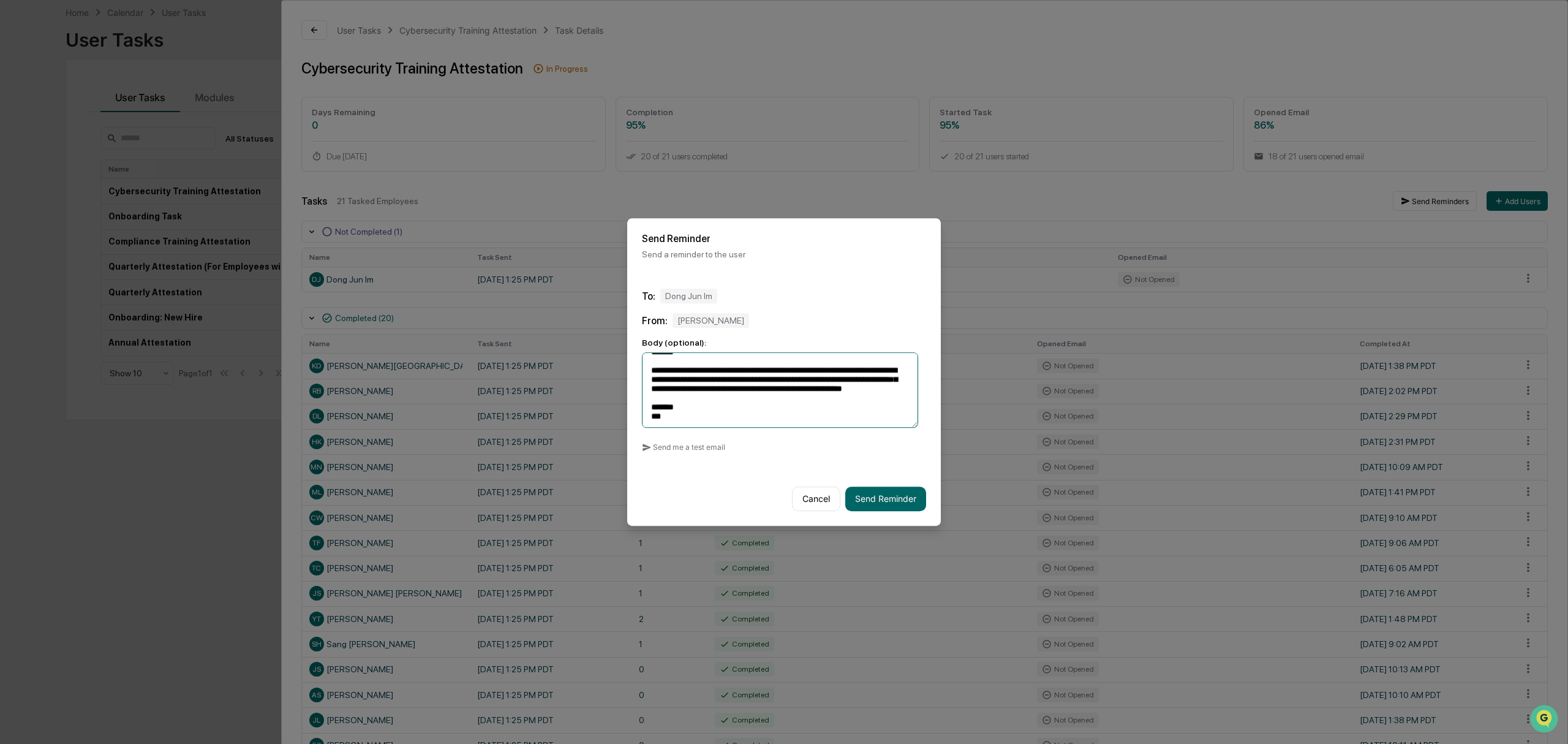
drag, startPoint x: 741, startPoint y: 378, endPoint x: 809, endPoint y: 376, distance: 68.0
click at [809, 376] on textarea "**********" at bounding box center [780, 390] width 276 height 75
click at [824, 381] on textarea "**********" at bounding box center [780, 390] width 276 height 75
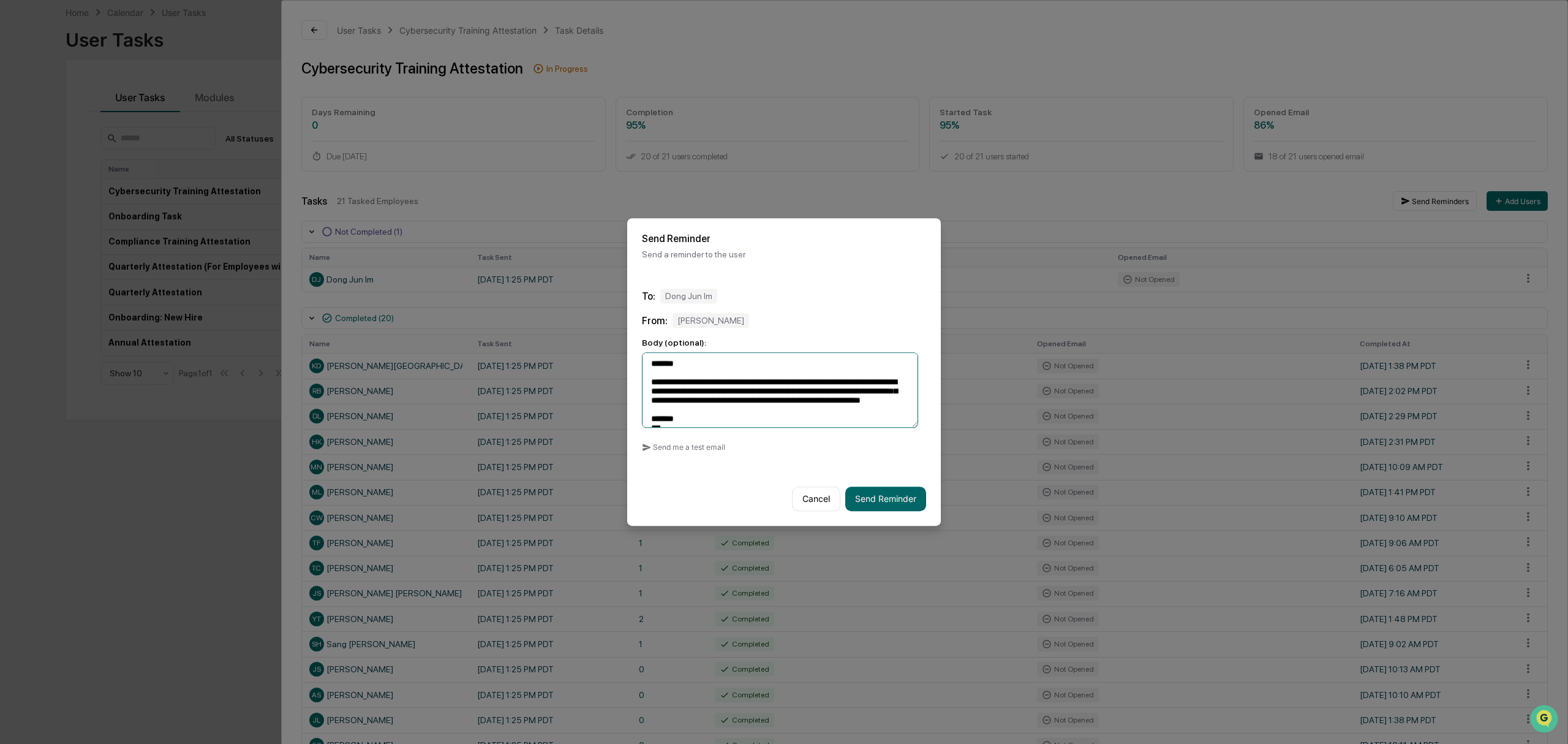
click at [812, 394] on textarea "**********" at bounding box center [780, 390] width 276 height 75
click at [882, 382] on textarea "**********" at bounding box center [780, 390] width 276 height 75
click at [718, 402] on textarea "**********" at bounding box center [780, 390] width 276 height 75
click at [756, 406] on textarea "**********" at bounding box center [780, 390] width 276 height 75
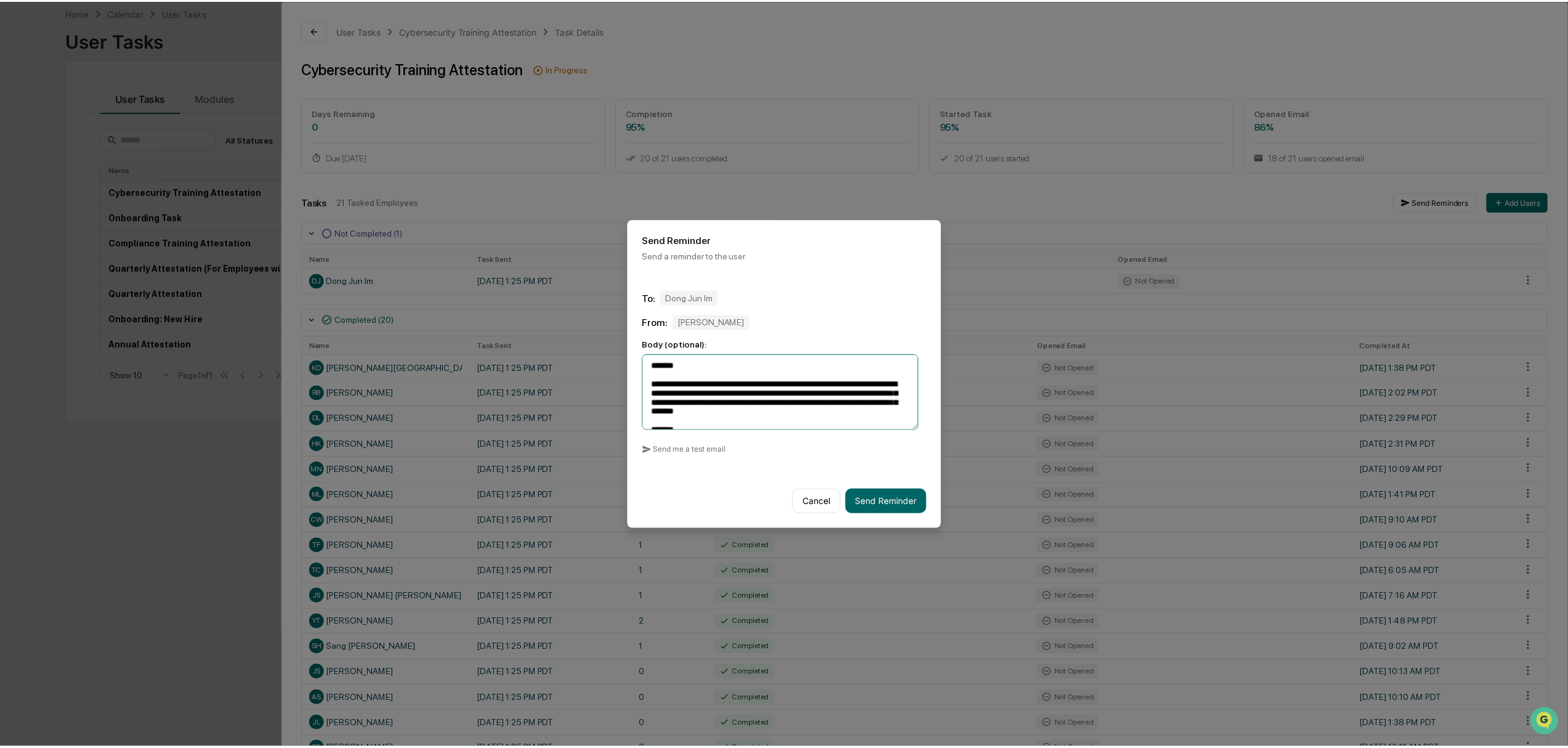
scroll to position [35, 0]
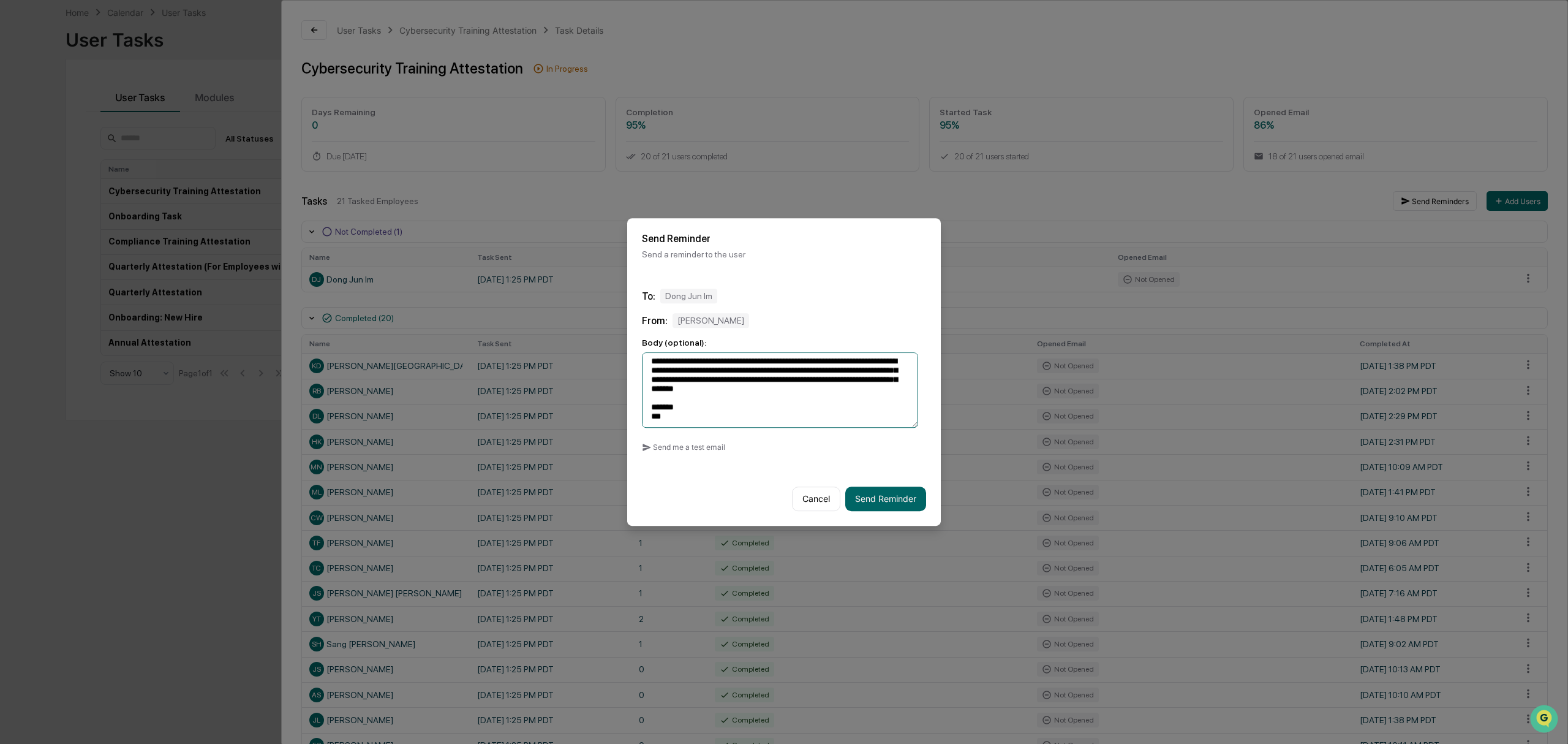
drag, startPoint x: 693, startPoint y: 415, endPoint x: 821, endPoint y: 393, distance: 129.9
click at [821, 394] on textarea "**********" at bounding box center [780, 390] width 276 height 75
click at [820, 393] on textarea "**********" at bounding box center [780, 390] width 276 height 75
drag, startPoint x: 805, startPoint y: 384, endPoint x: 713, endPoint y: 383, distance: 92.0
click at [689, 381] on textarea "**********" at bounding box center [780, 390] width 276 height 75
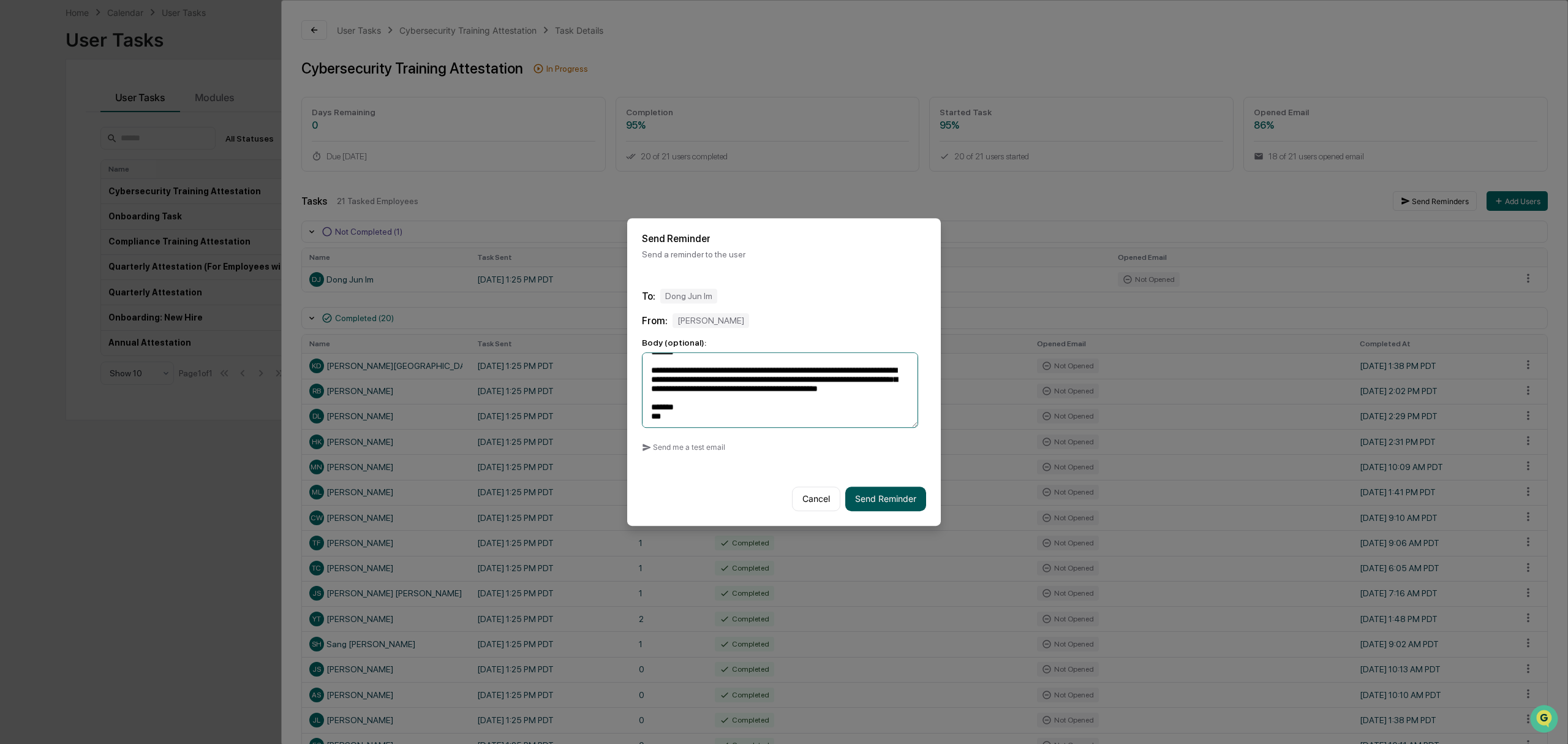
type textarea "**********"
click at [887, 497] on button "Send Reminder" at bounding box center [885, 499] width 81 height 25
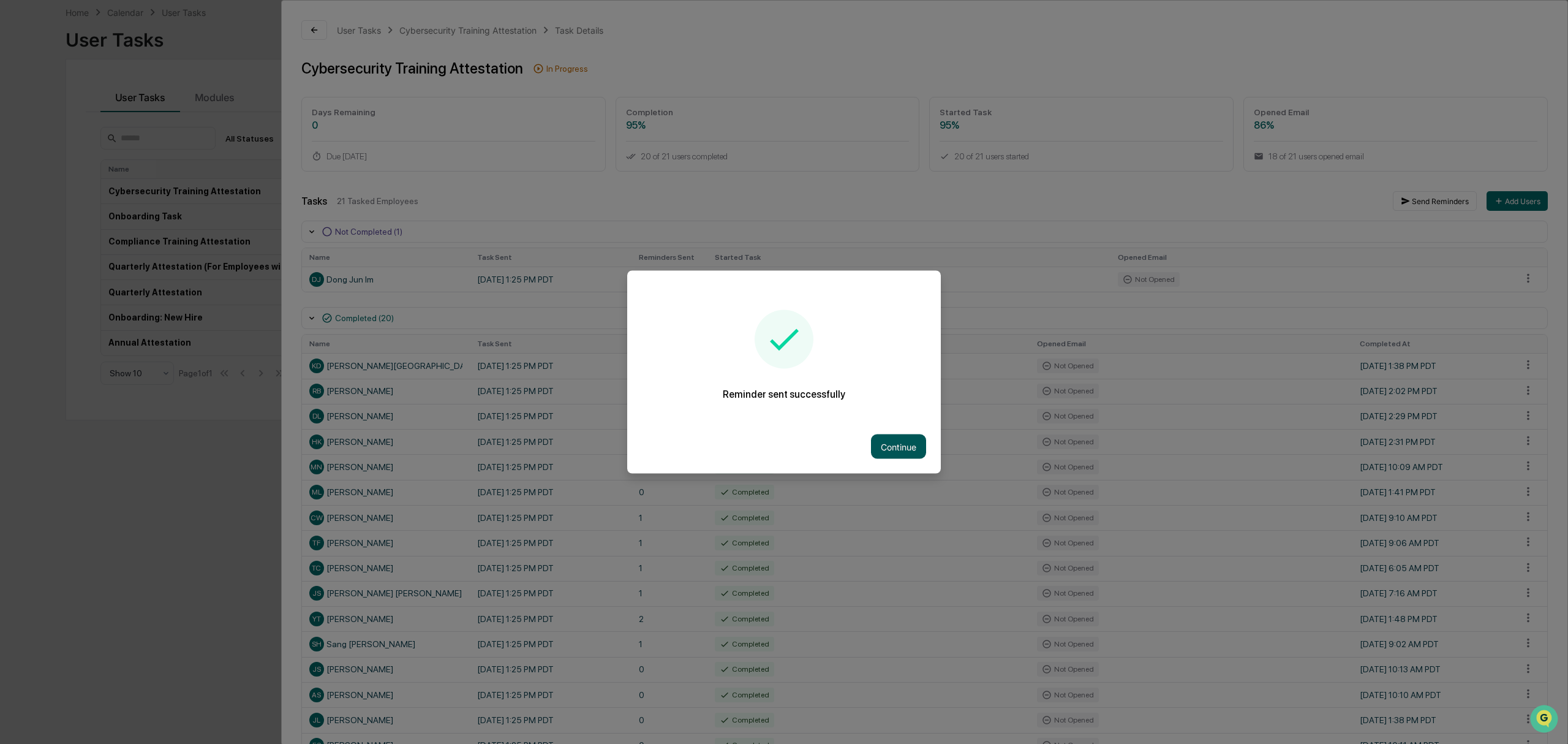
click at [899, 437] on button "Continue" at bounding box center [899, 446] width 55 height 25
